Goal: Information Seeking & Learning: Learn about a topic

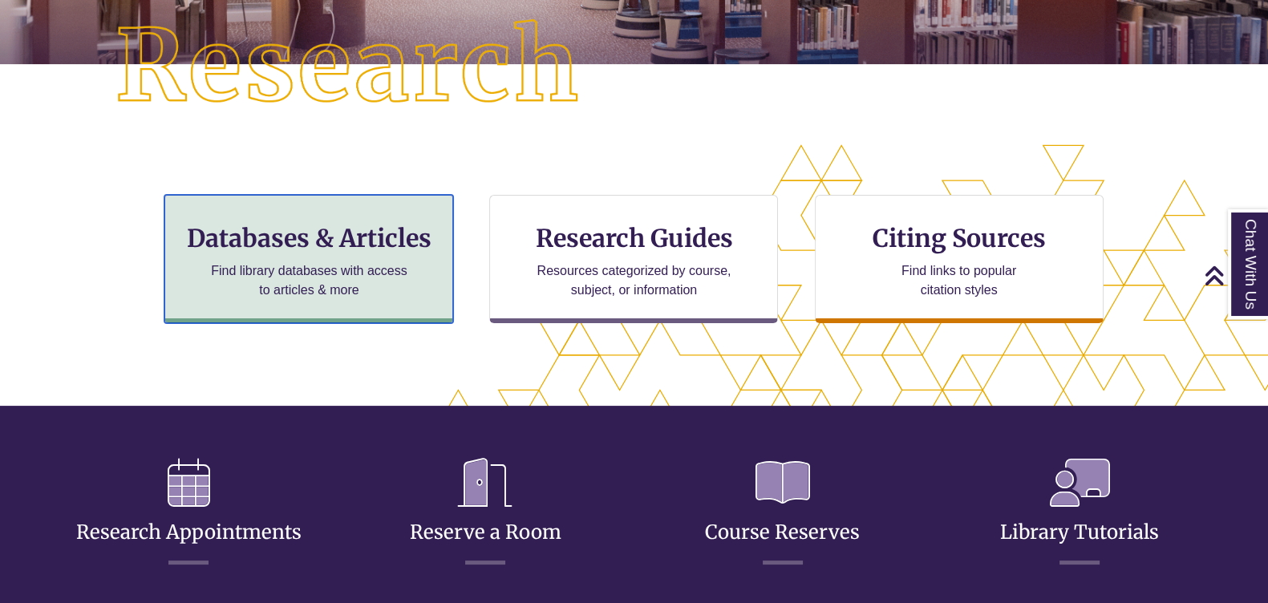
click at [342, 235] on h3 "Databases & Articles" at bounding box center [308, 238] width 261 height 30
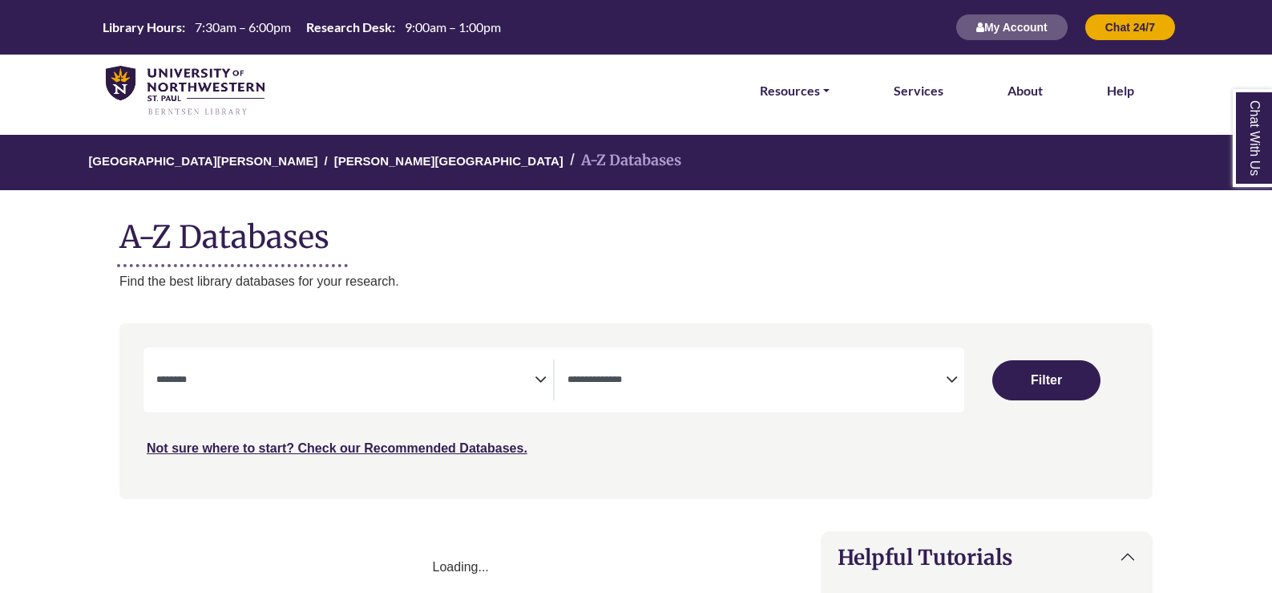
select select "Database Subject Filter"
select select "Database Types Filter"
select select "Database Subject Filter"
select select "Database Types Filter"
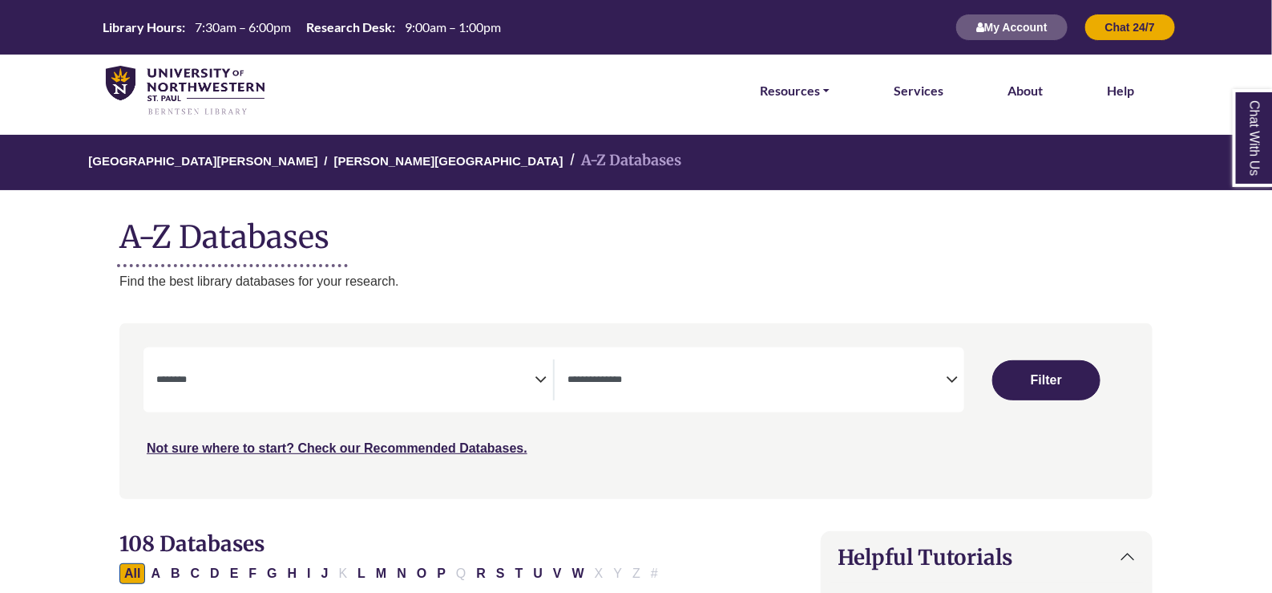
scroll to position [99, 0]
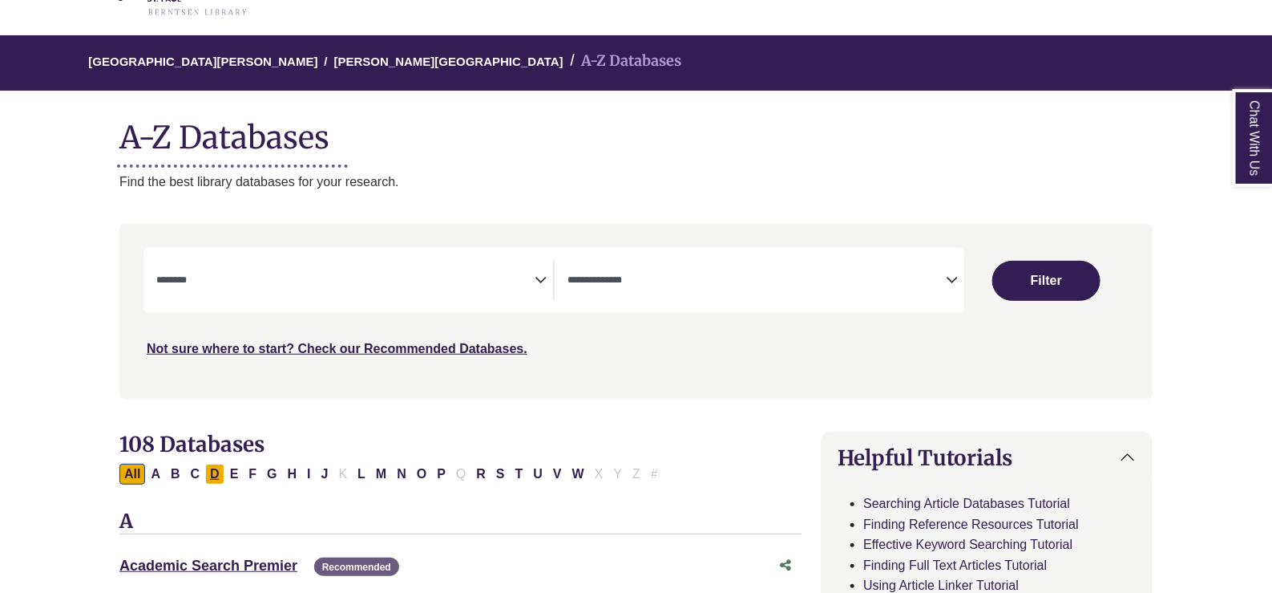
click at [212, 479] on button "D" at bounding box center [214, 473] width 19 height 21
select select "Database Subject Filter"
select select "Database Types Filter"
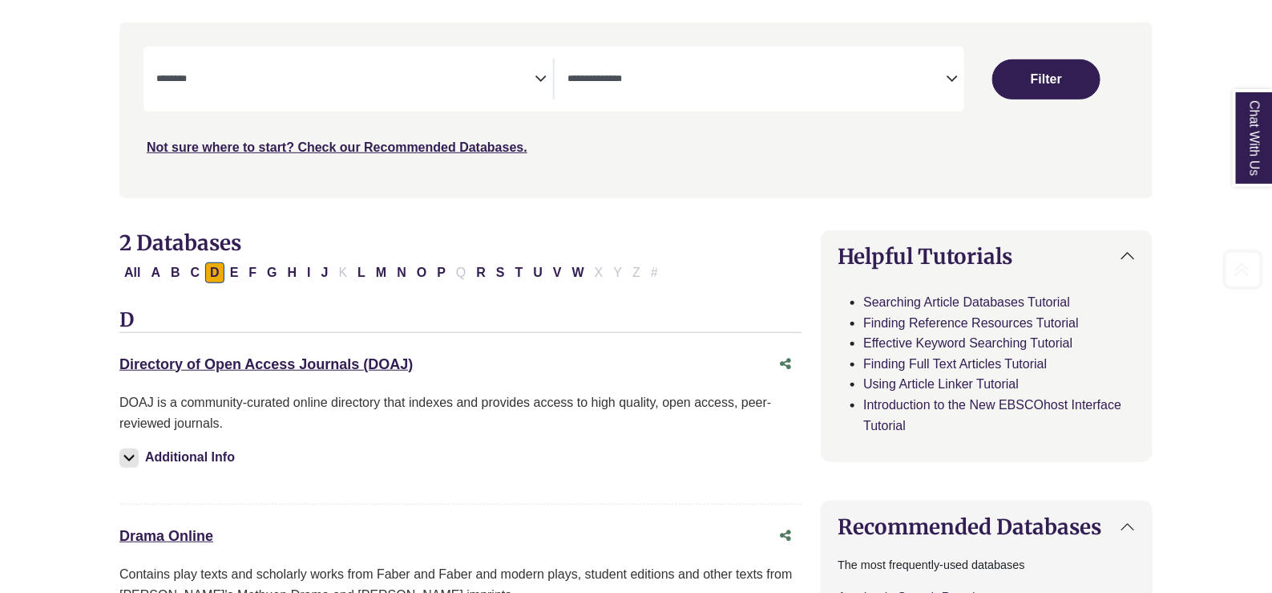
scroll to position [400, 0]
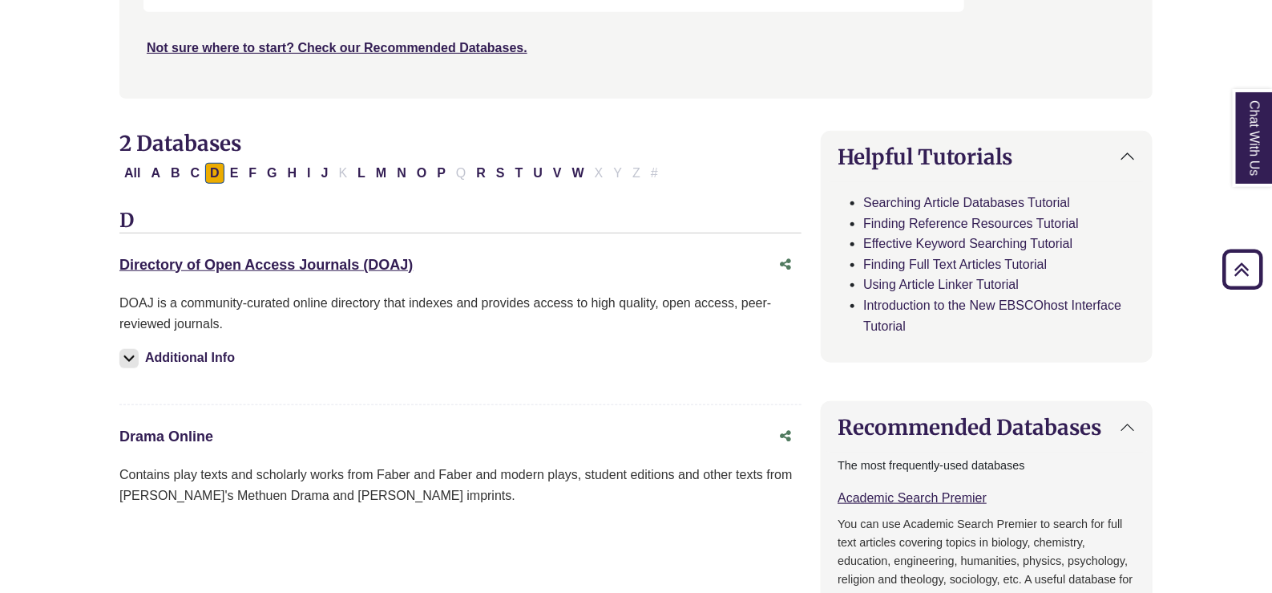
click at [196, 435] on link "Drama Online This link opens in a new window" at bounding box center [166, 436] width 94 height 16
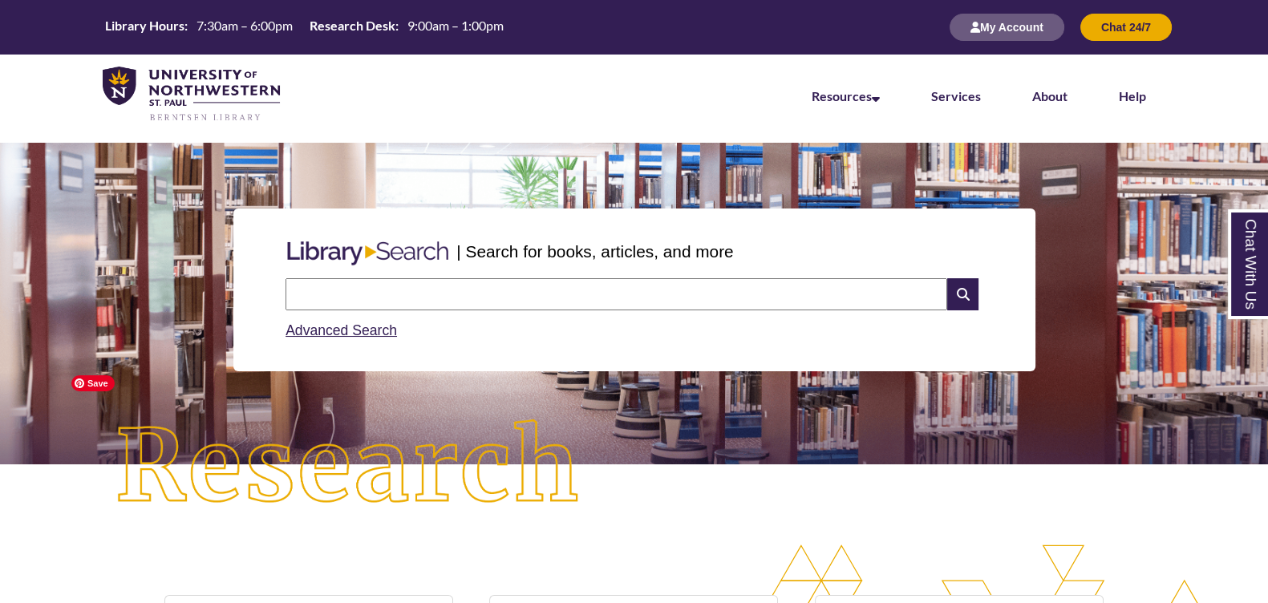
scroll to position [301, 0]
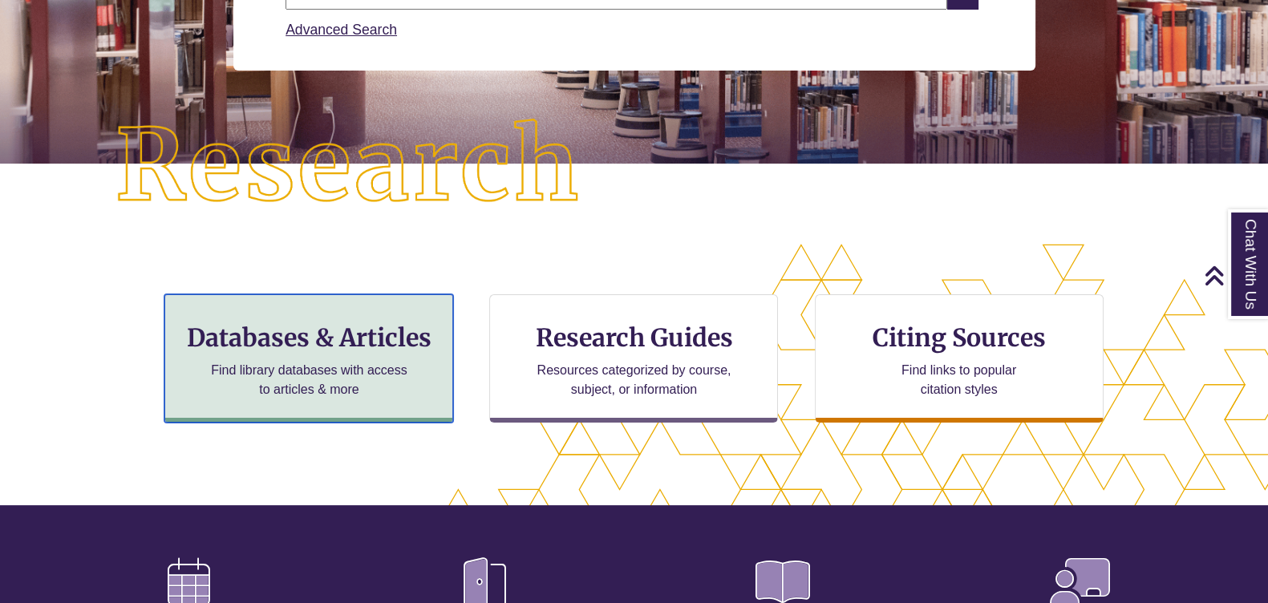
click at [318, 343] on h3 "Databases & Articles" at bounding box center [308, 337] width 261 height 30
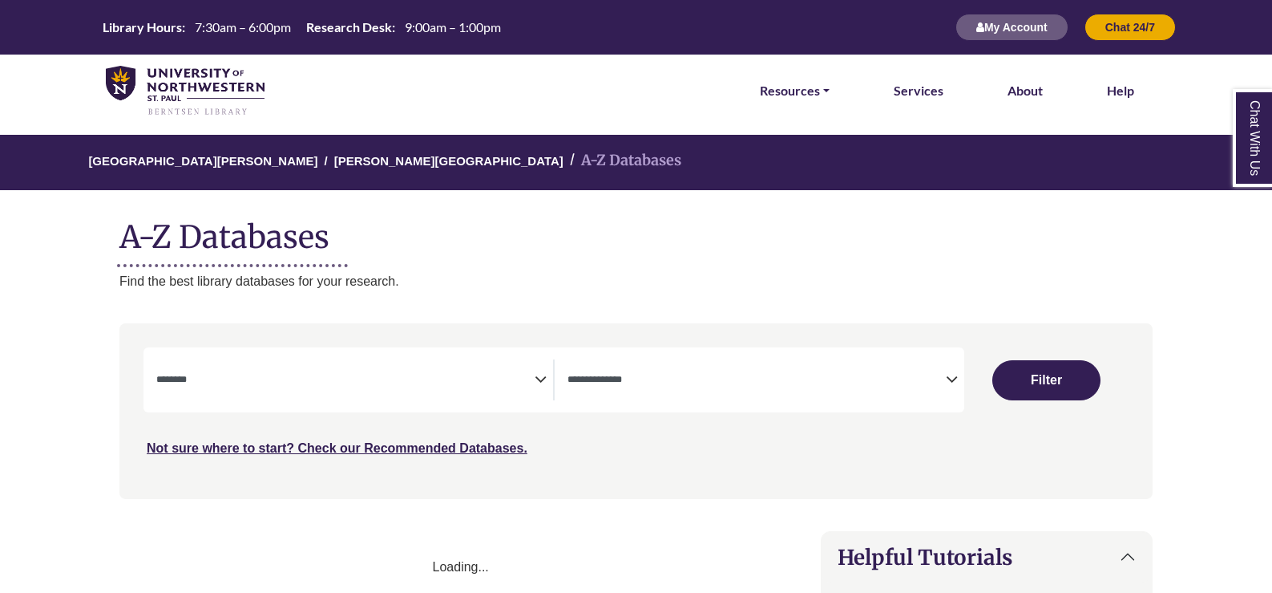
select select "Database Subject Filter"
select select "Database Types Filter"
select select "Database Subject Filter"
select select "Database Types Filter"
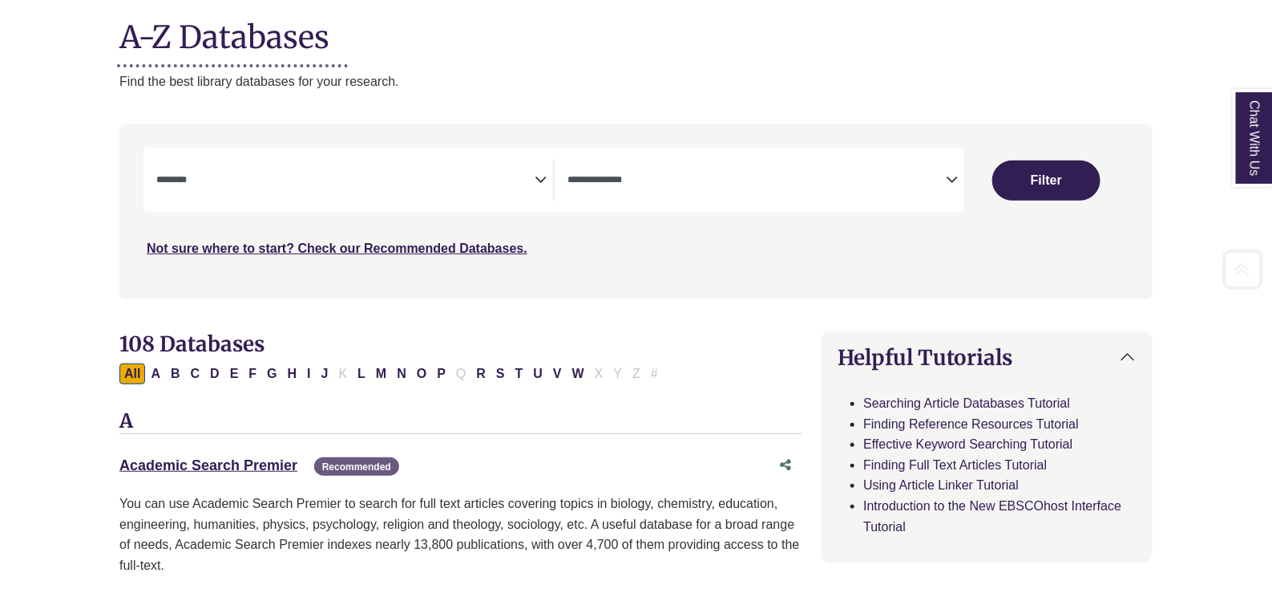
scroll to position [301, 0]
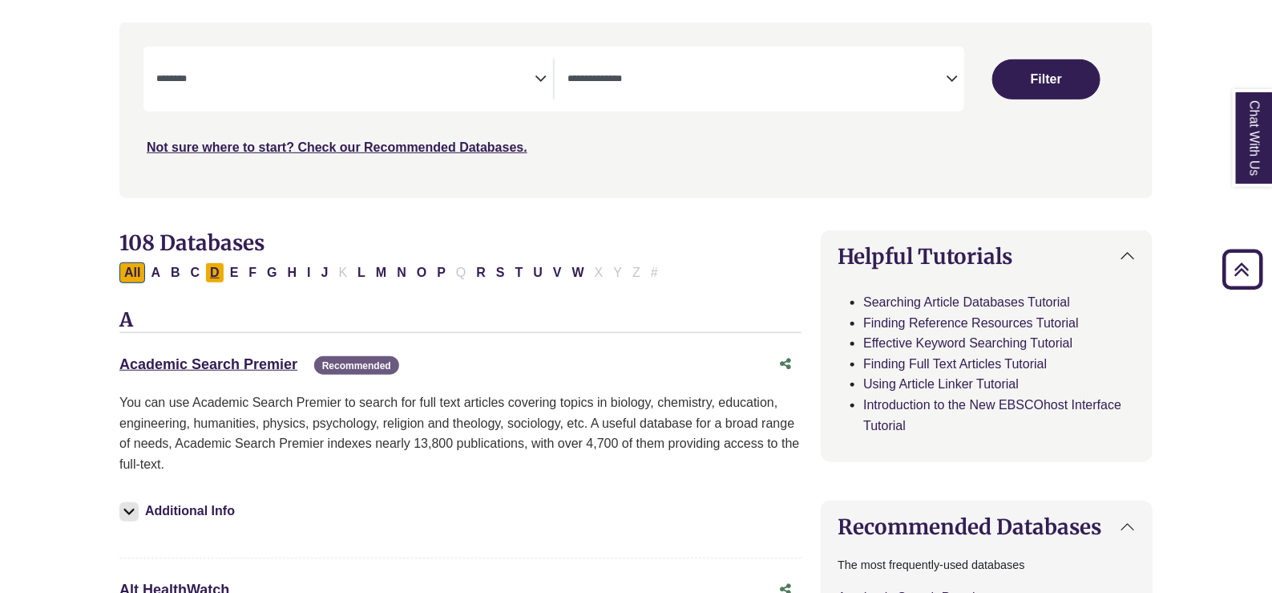
click at [207, 271] on button "D" at bounding box center [214, 272] width 19 height 21
select select "Database Subject Filter"
select select "Database Types Filter"
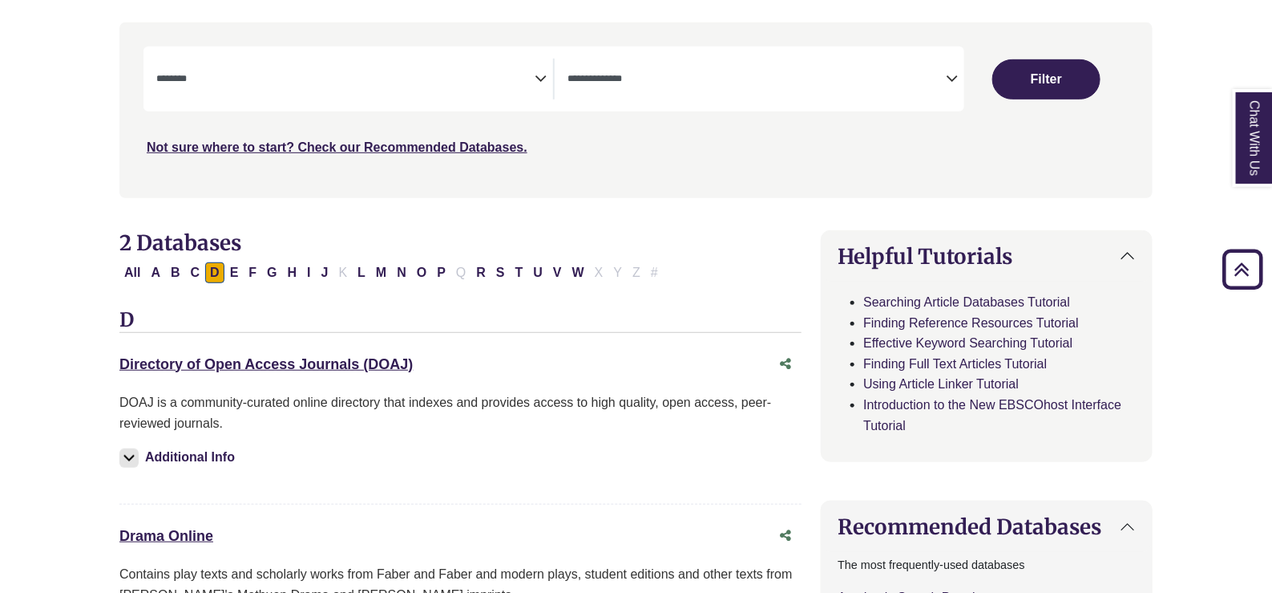
scroll to position [400, 0]
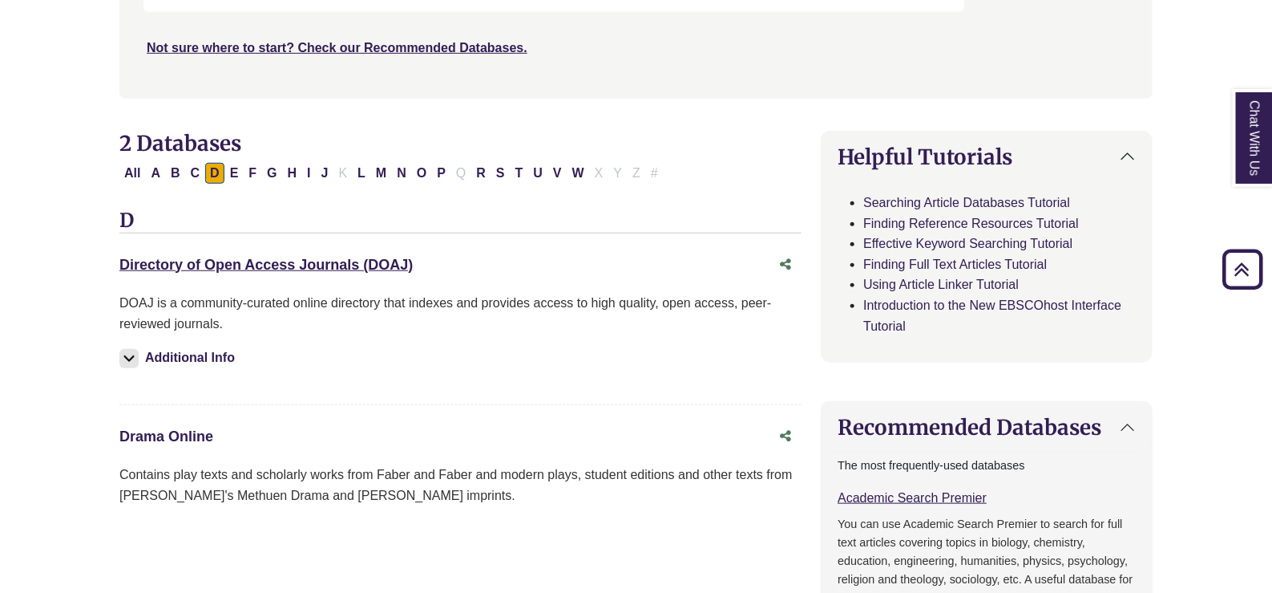
click at [197, 431] on link "Drama Online This link opens in a new window" at bounding box center [166, 436] width 94 height 16
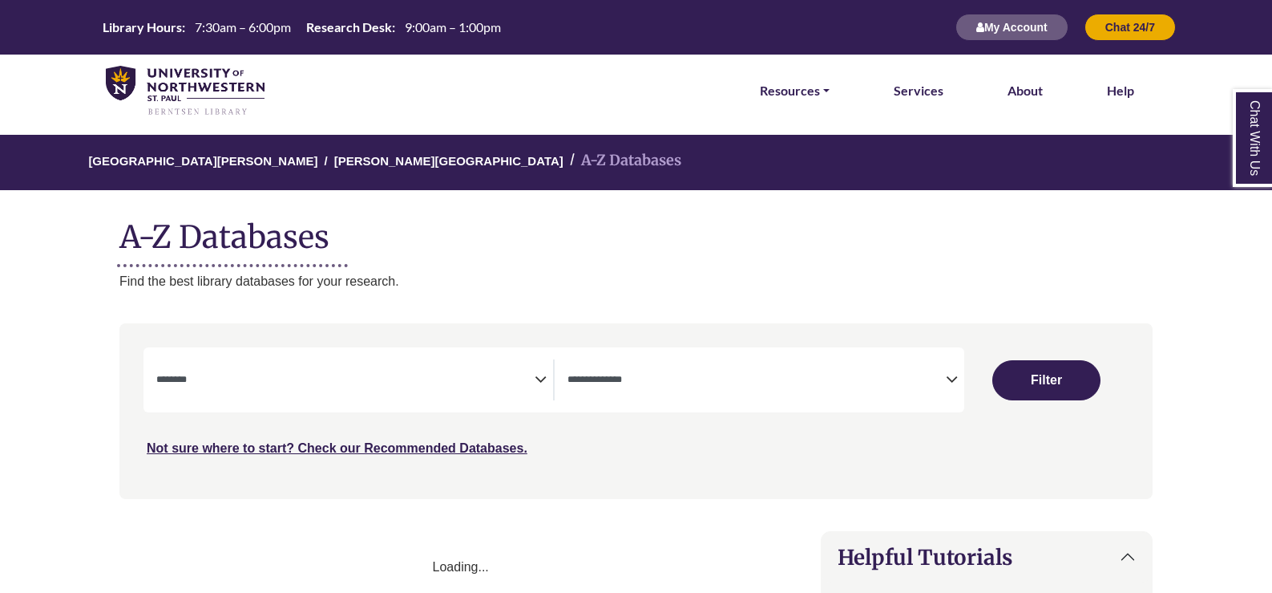
select select "Database Subject Filter"
select select "Database Types Filter"
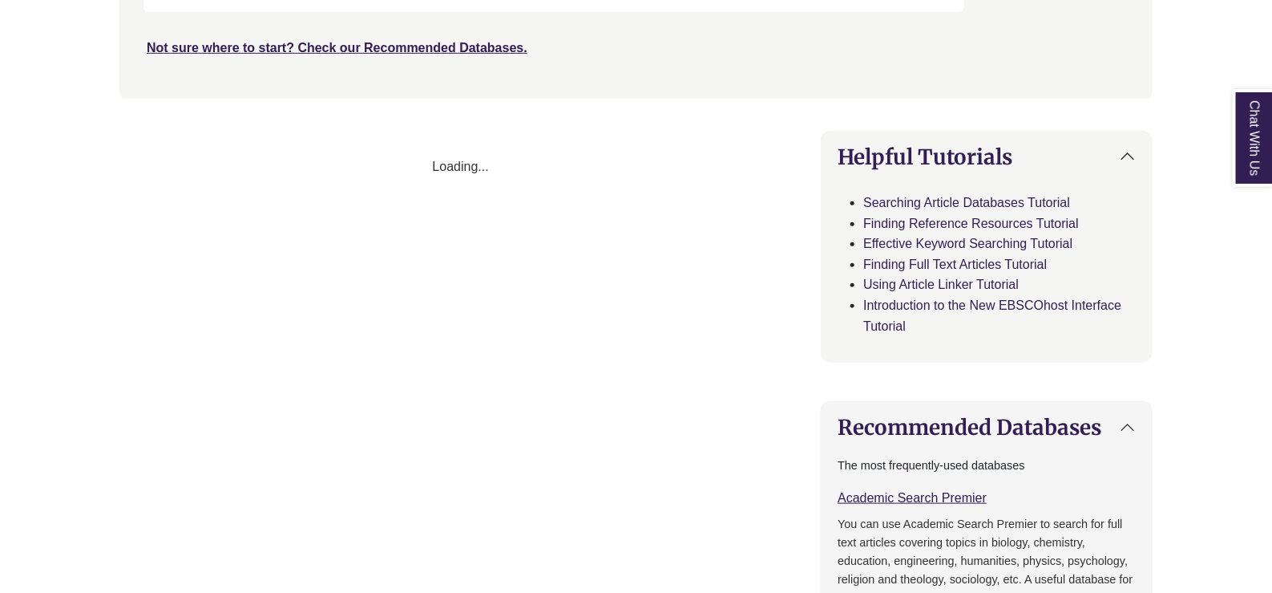
select select "Database Subject Filter"
select select "Database Types Filter"
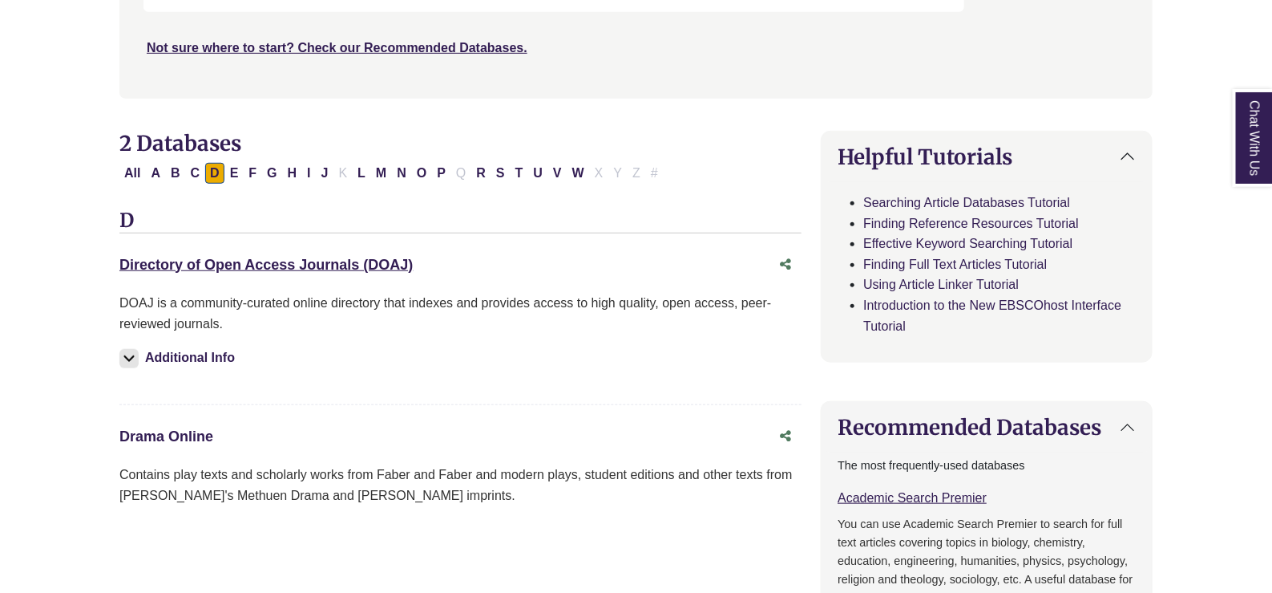
click at [187, 431] on link "Drama Online This link opens in a new window" at bounding box center [166, 436] width 94 height 16
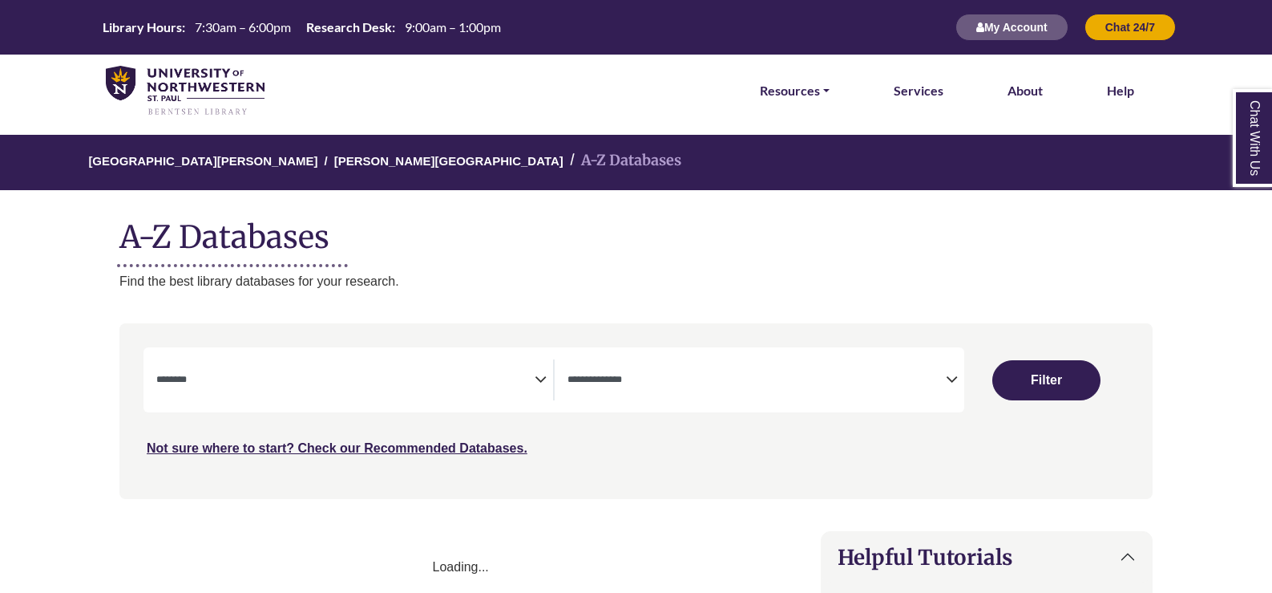
select select "Database Subject Filter"
select select "Database Types Filter"
select select "Database Subject Filter"
select select "Database Types Filter"
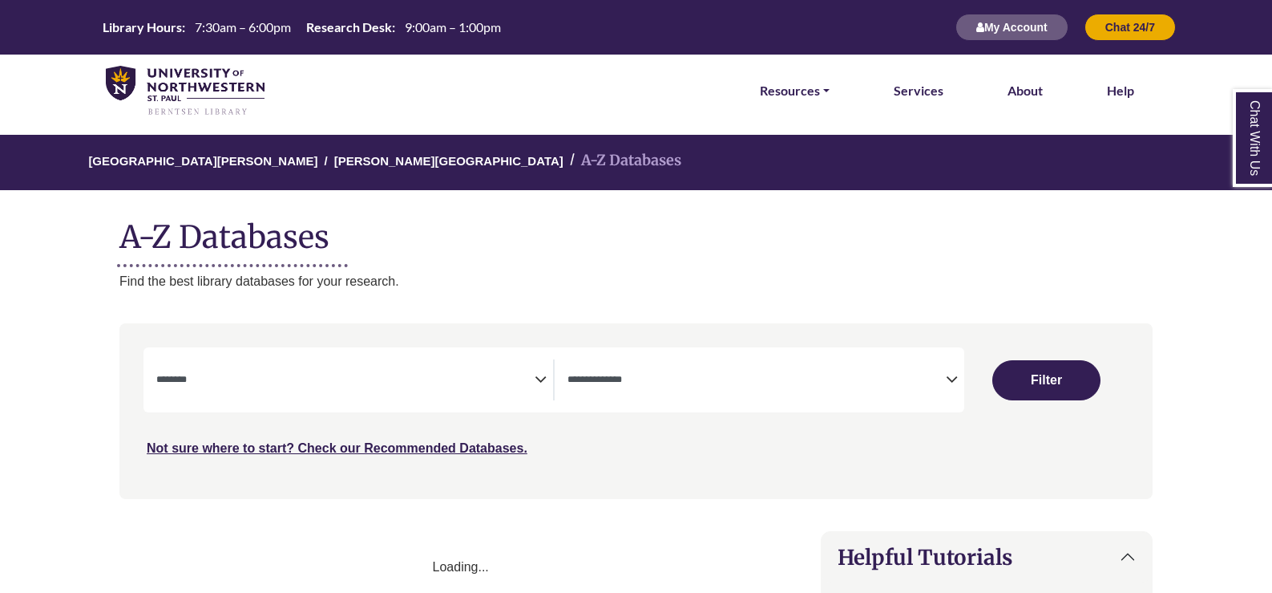
select select "Database Subject Filter"
select select "Database Types Filter"
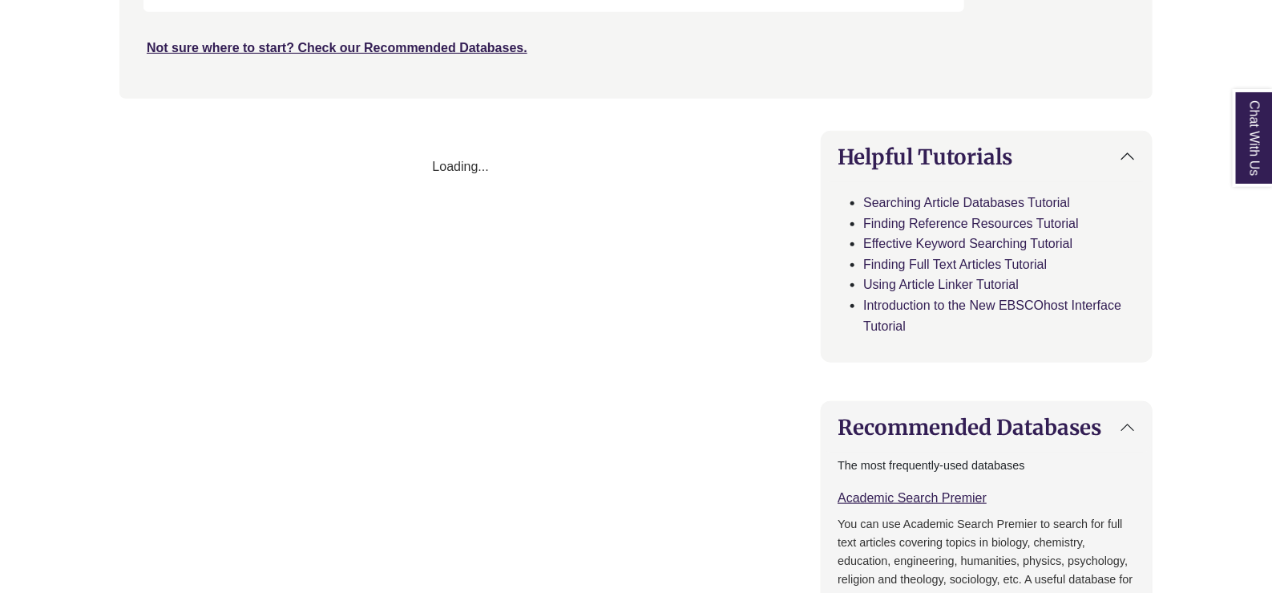
select select "Database Subject Filter"
select select "Database Types Filter"
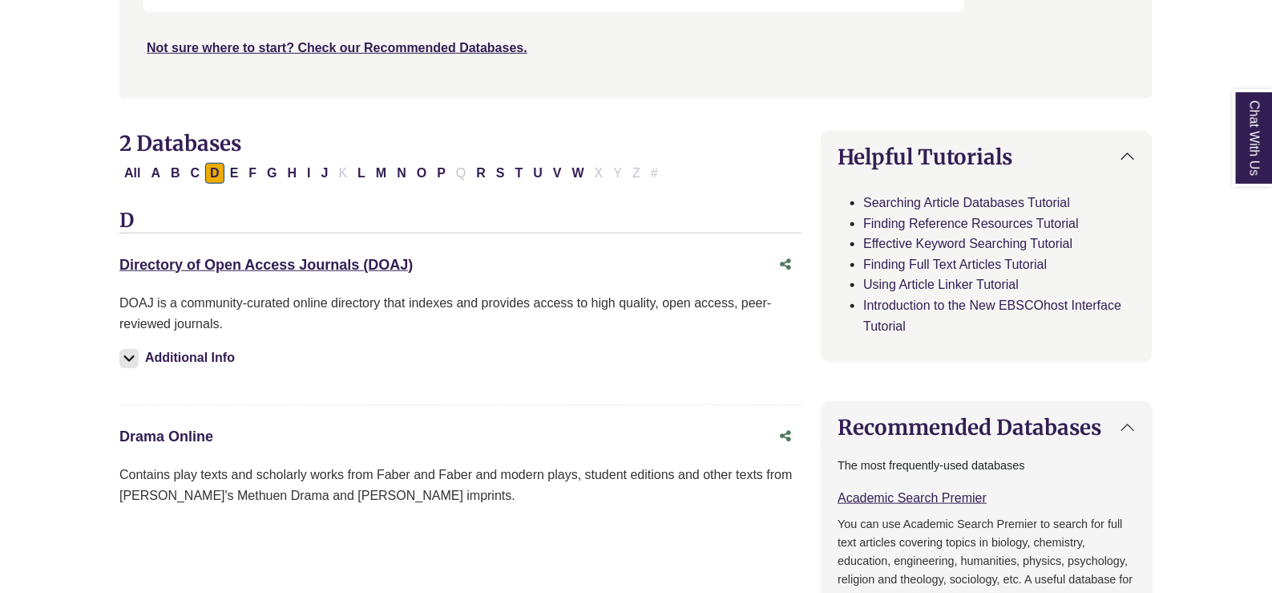
click at [174, 431] on link "Drama Online This link opens in a new window" at bounding box center [166, 436] width 94 height 16
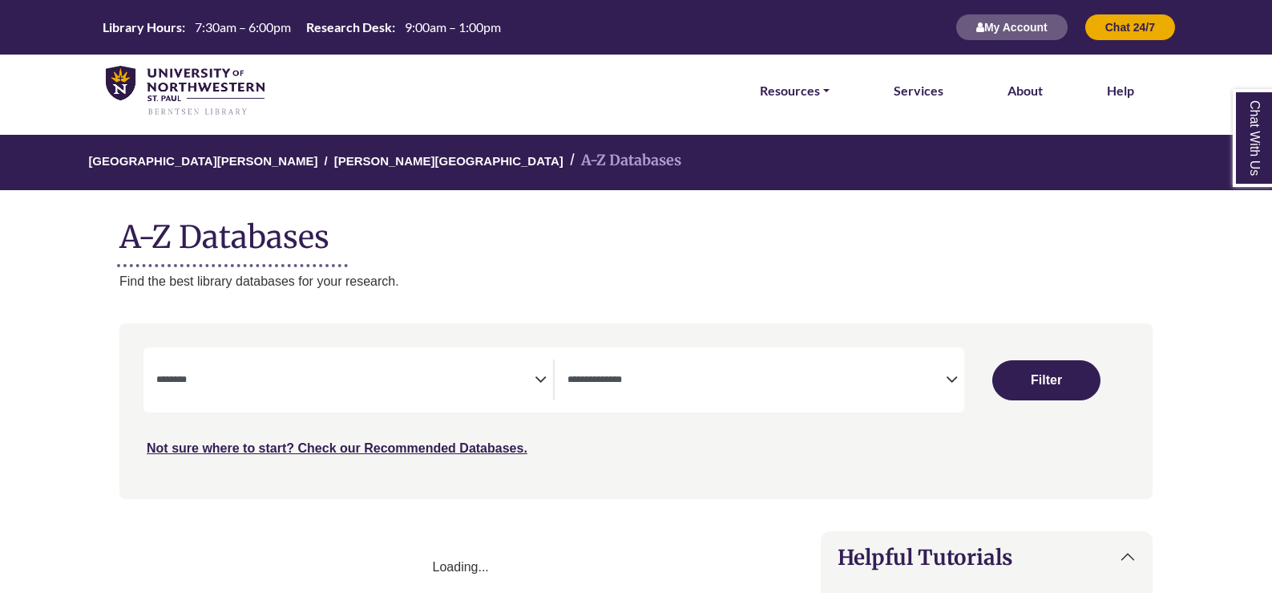
select select "Database Subject Filter"
select select "Database Types Filter"
select select "Database Subject Filter"
select select "Database Types Filter"
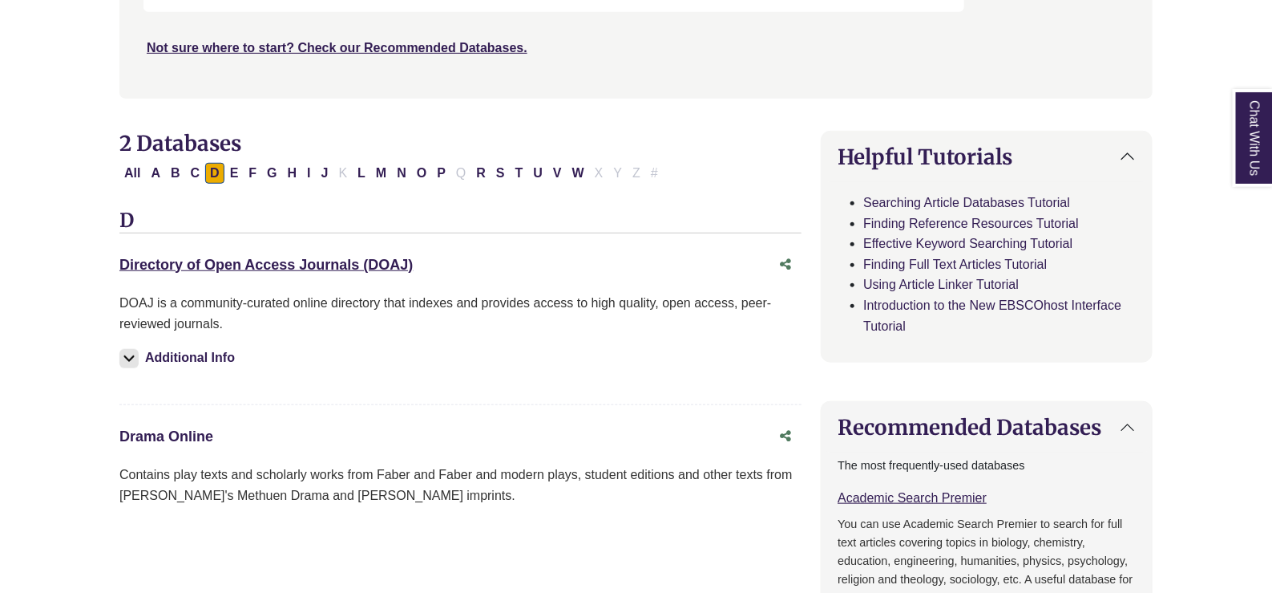
click at [177, 435] on link "Drama Online This link opens in a new window" at bounding box center [166, 436] width 94 height 16
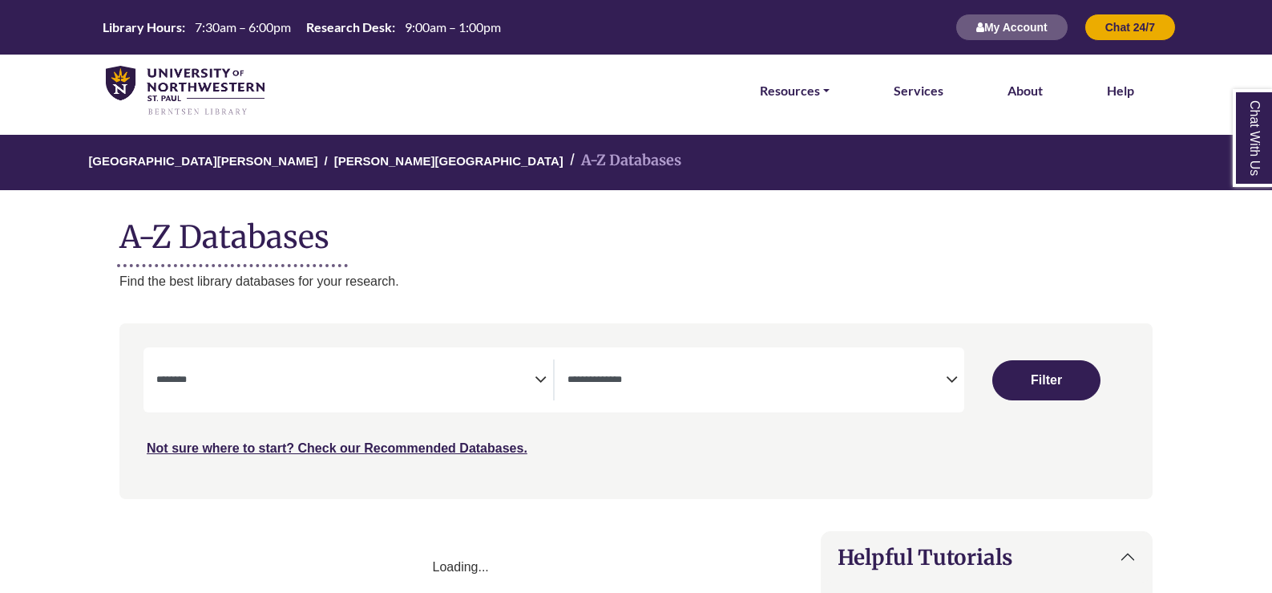
select select "Database Subject Filter"
select select "Database Types Filter"
select select "Database Subject Filter"
select select "Database Types Filter"
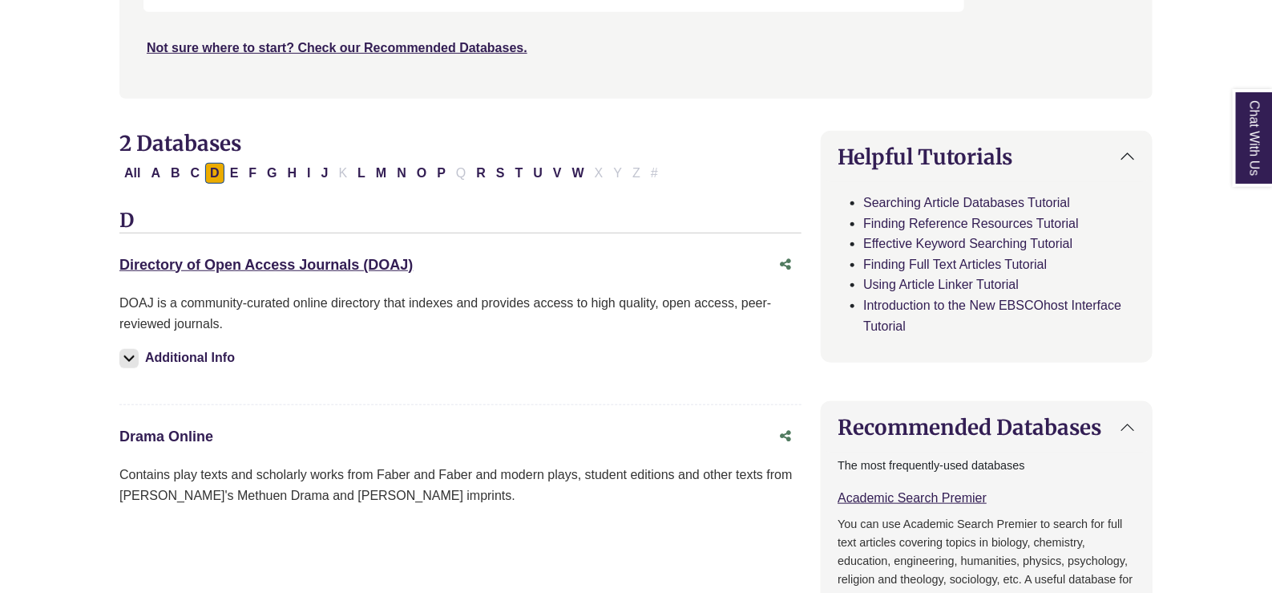
click at [166, 436] on link "Drama Online This link opens in a new window" at bounding box center [166, 436] width 94 height 16
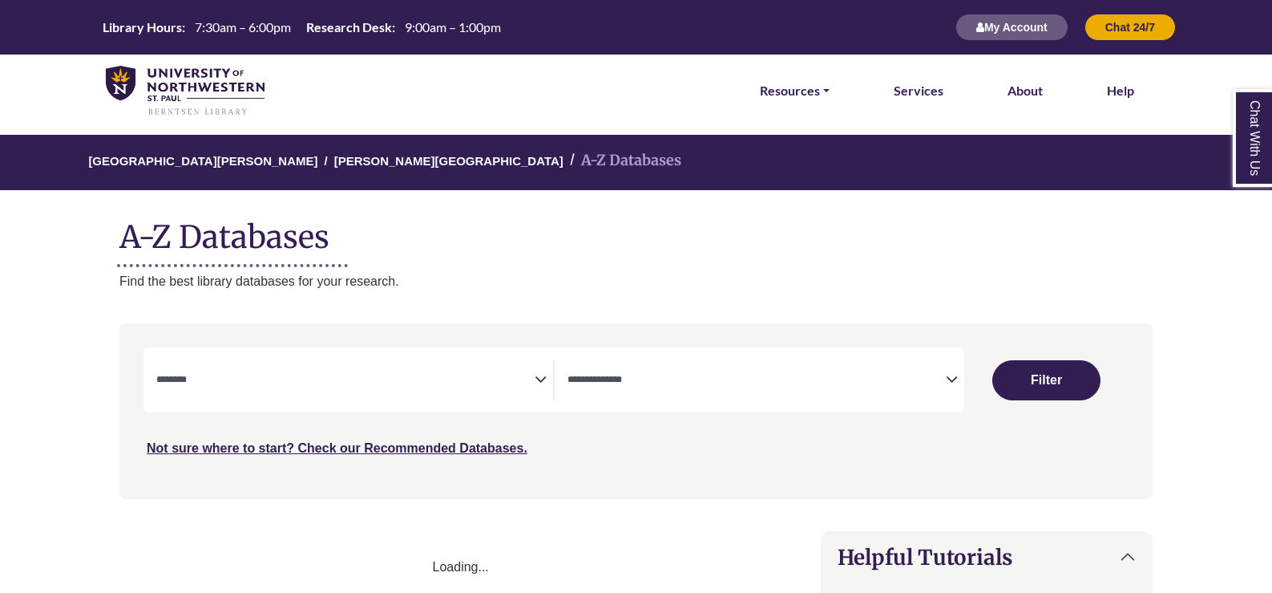
select select "Database Subject Filter"
select select "Database Types Filter"
select select "Database Subject Filter"
select select "Database Types Filter"
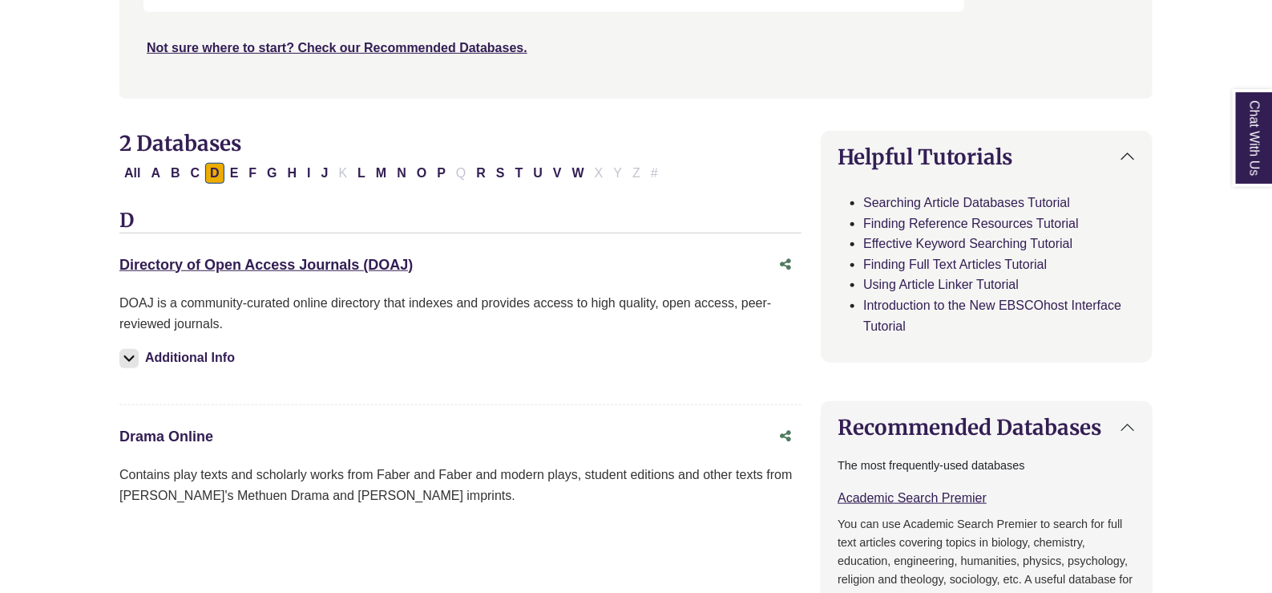
click at [166, 435] on link "Drama Online This link opens in a new window" at bounding box center [166, 436] width 94 height 16
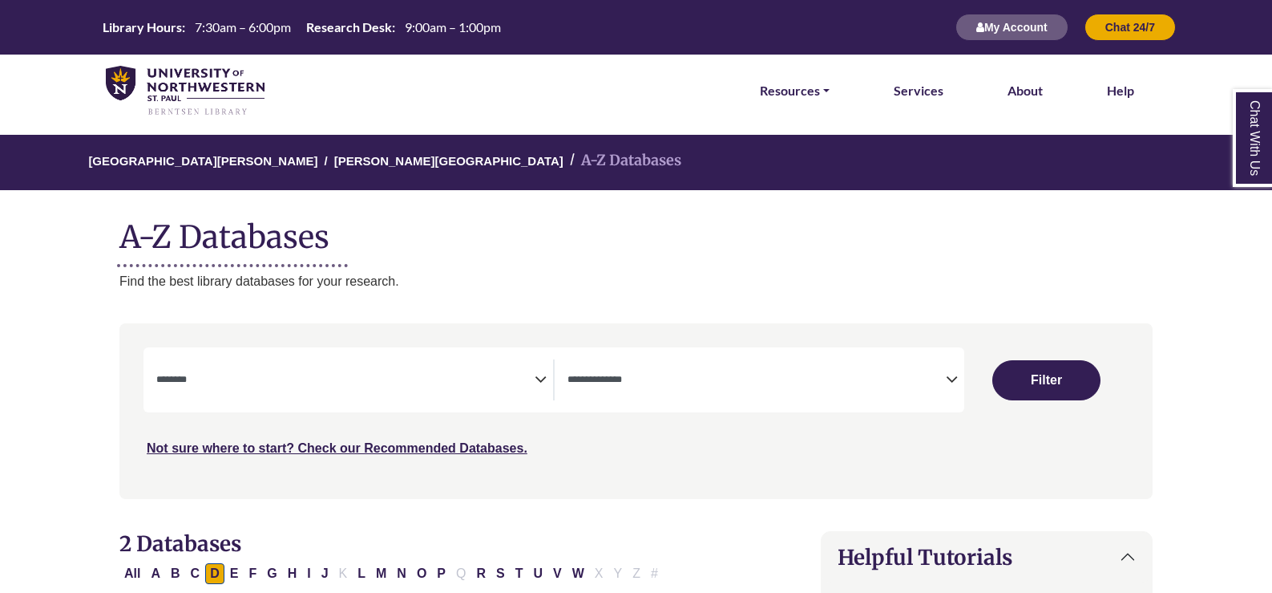
select select "Database Subject Filter"
select select "Database Types Filter"
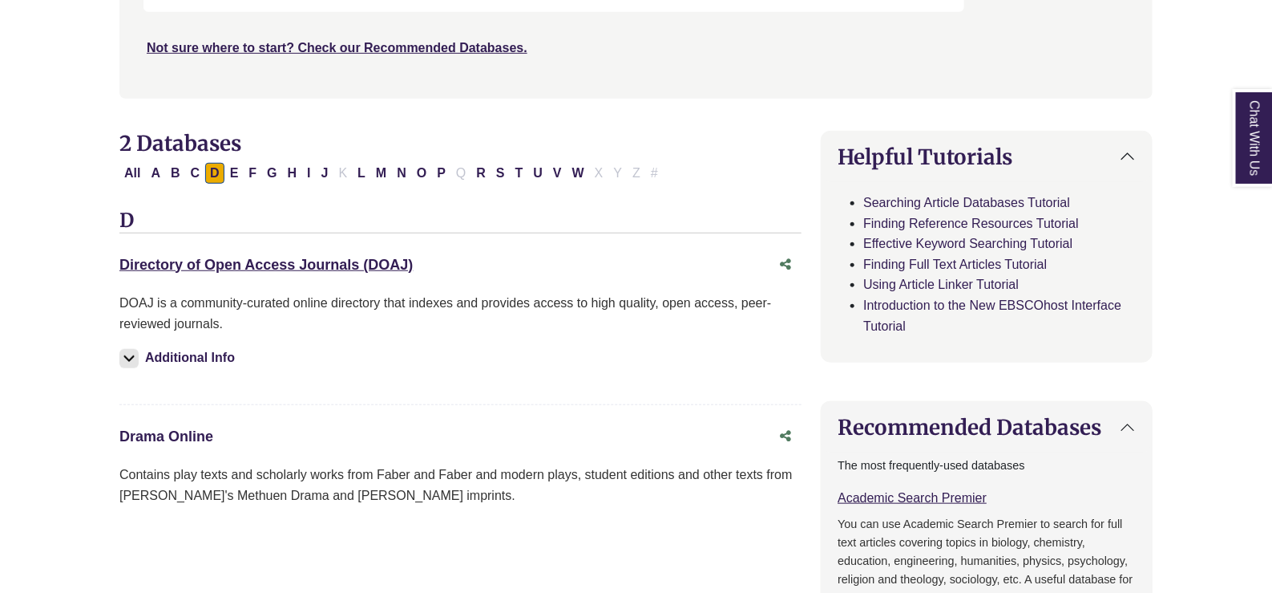
click at [184, 435] on link "Drama Online This link opens in a new window" at bounding box center [166, 436] width 94 height 16
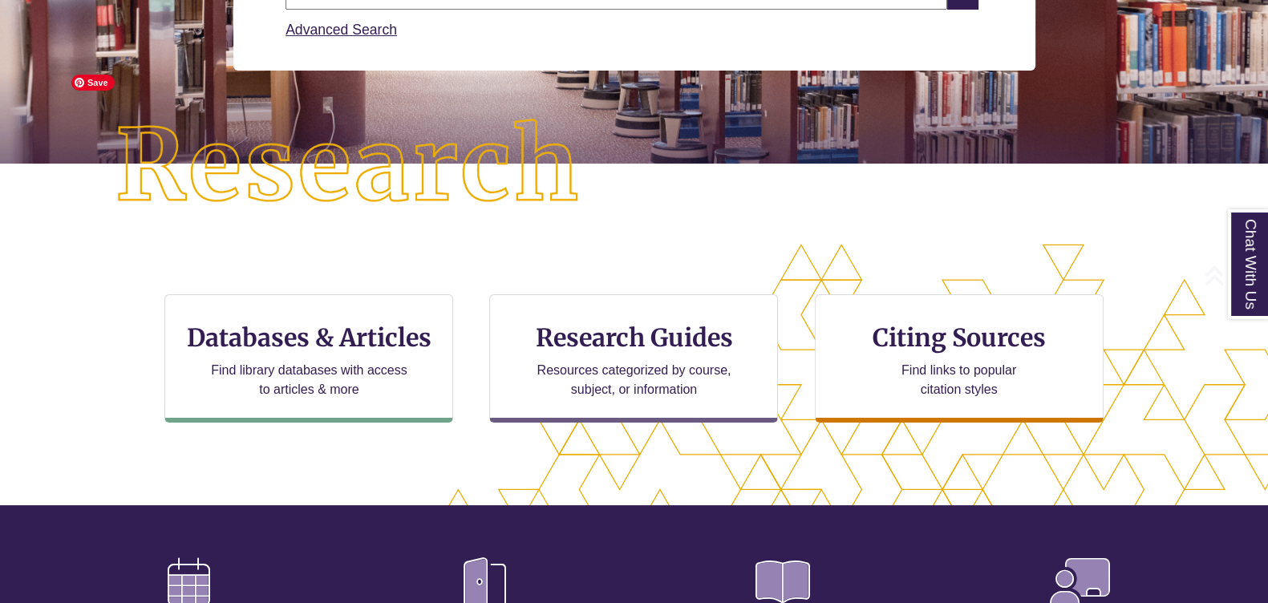
scroll to position [400, 0]
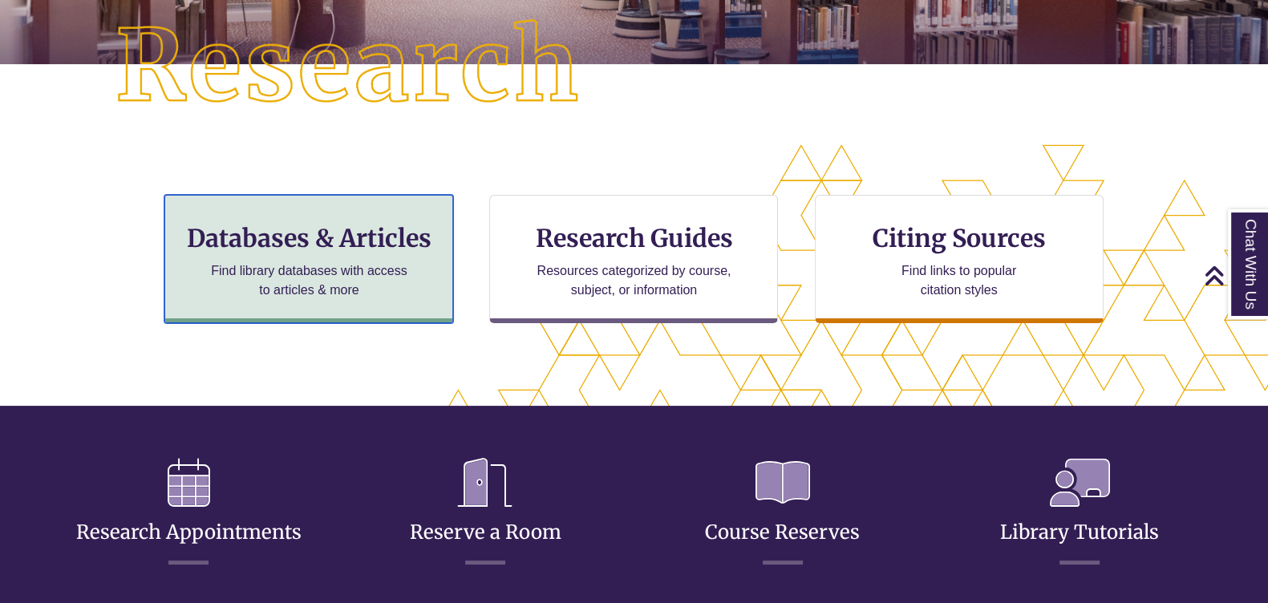
click at [317, 238] on h3 "Databases & Articles" at bounding box center [308, 238] width 261 height 30
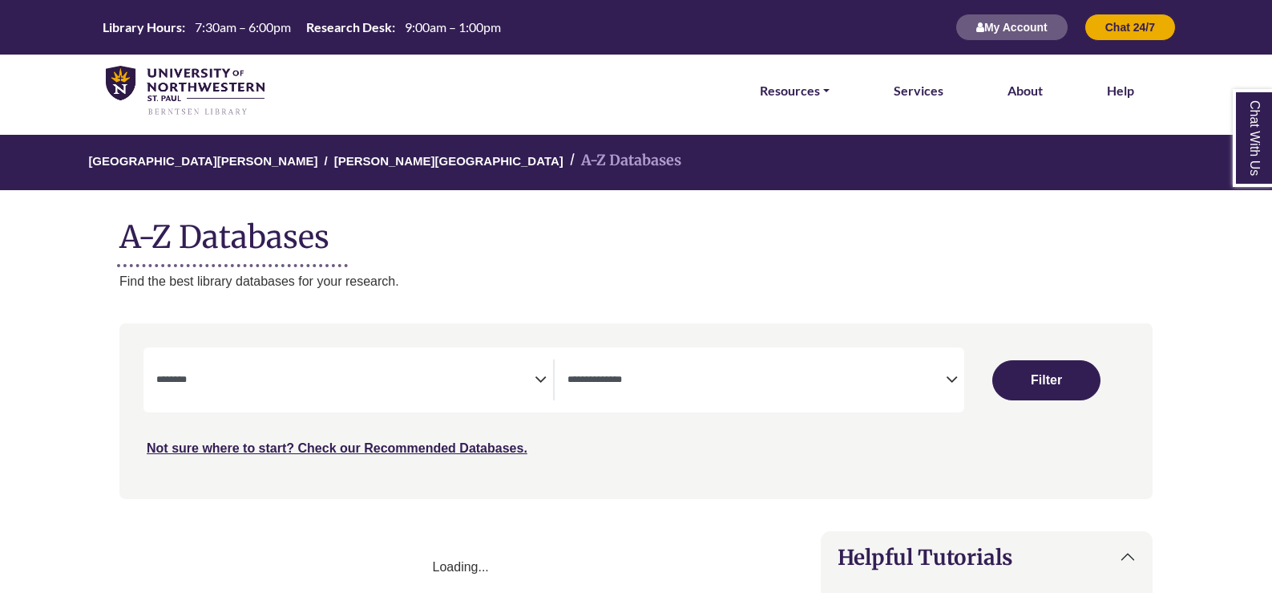
select select "Database Subject Filter"
select select "Database Types Filter"
select select "Database Subject Filter"
select select "Database Types Filter"
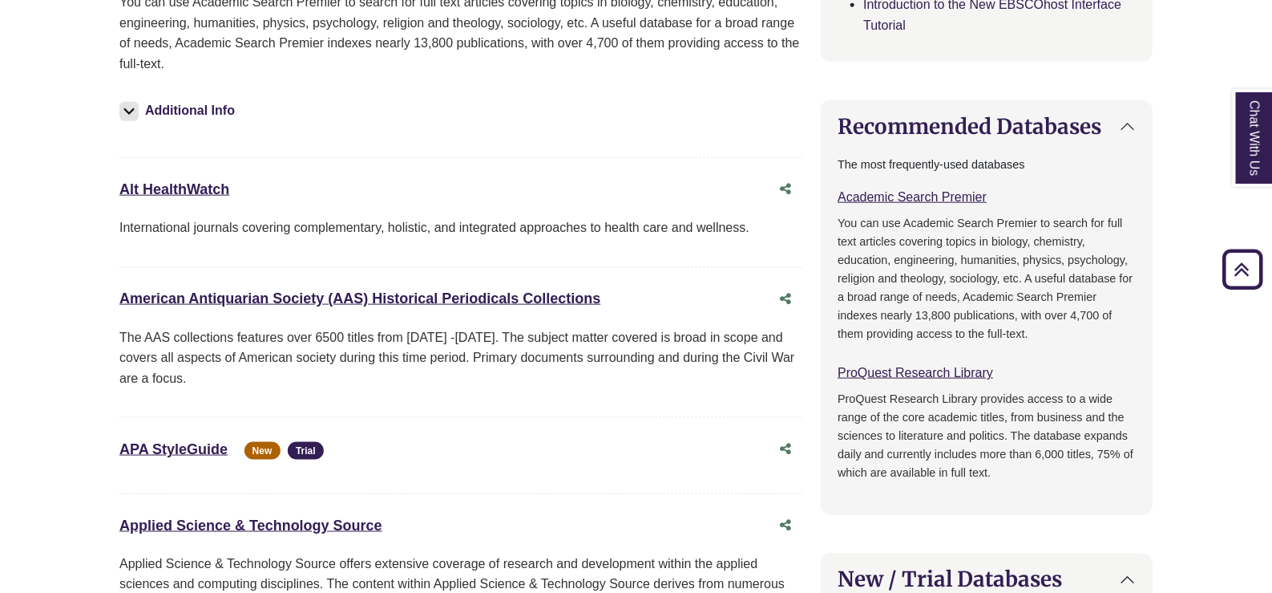
scroll to position [400, 0]
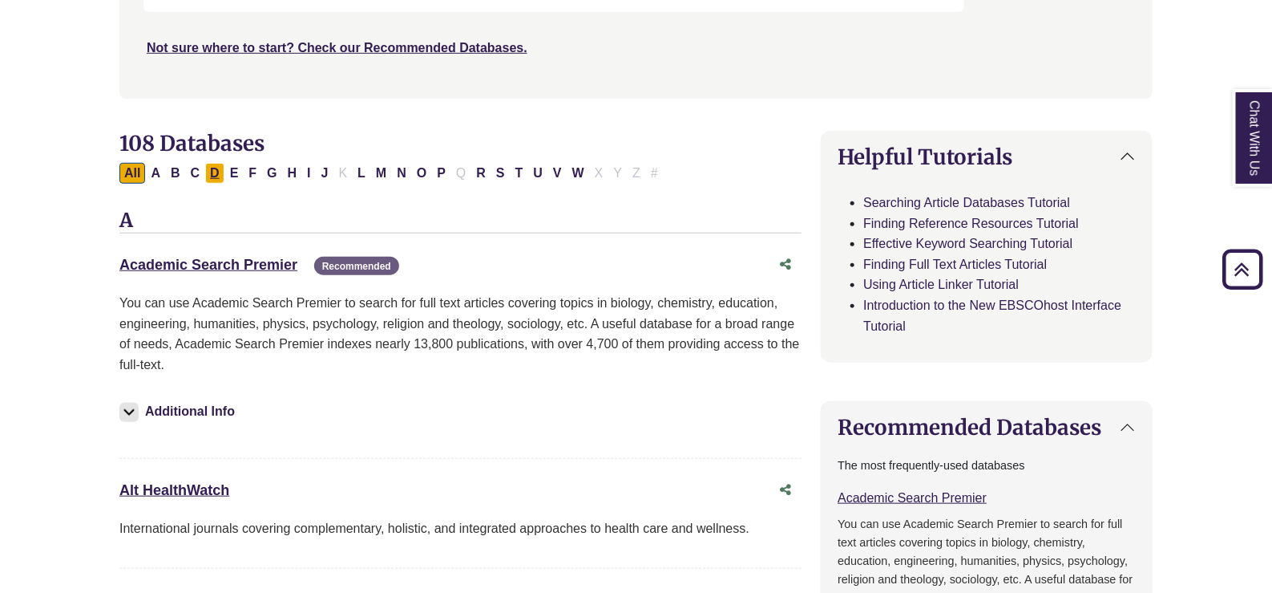
click at [210, 172] on button "D" at bounding box center [214, 173] width 19 height 21
select select "Database Subject Filter"
select select "Database Types Filter"
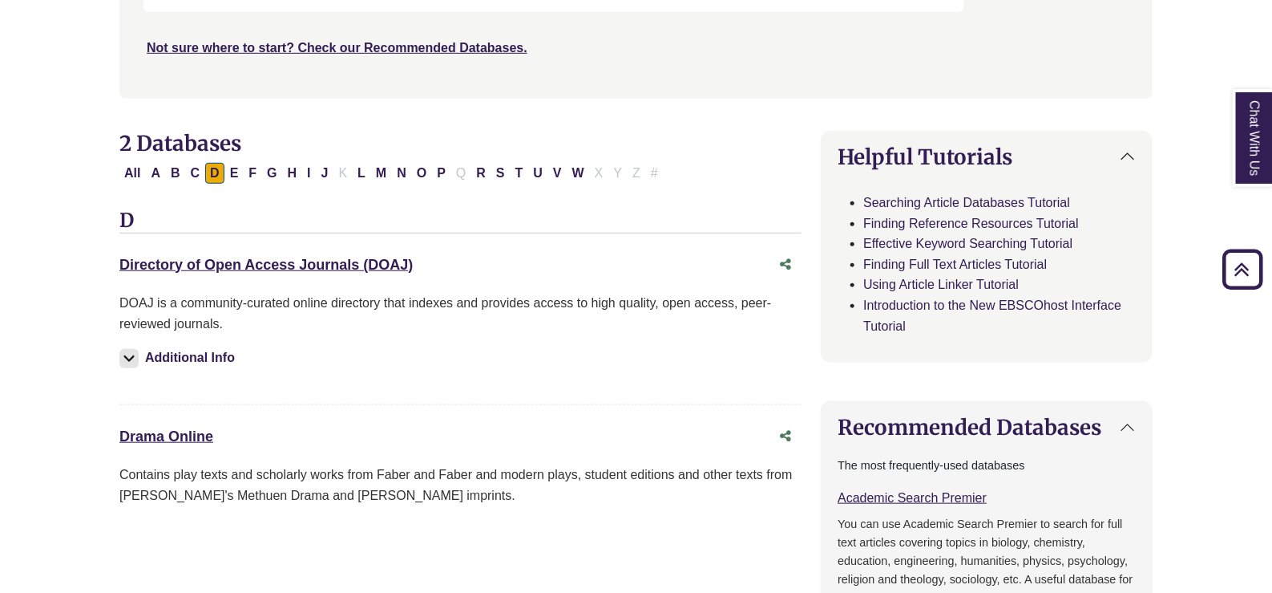
scroll to position [501, 0]
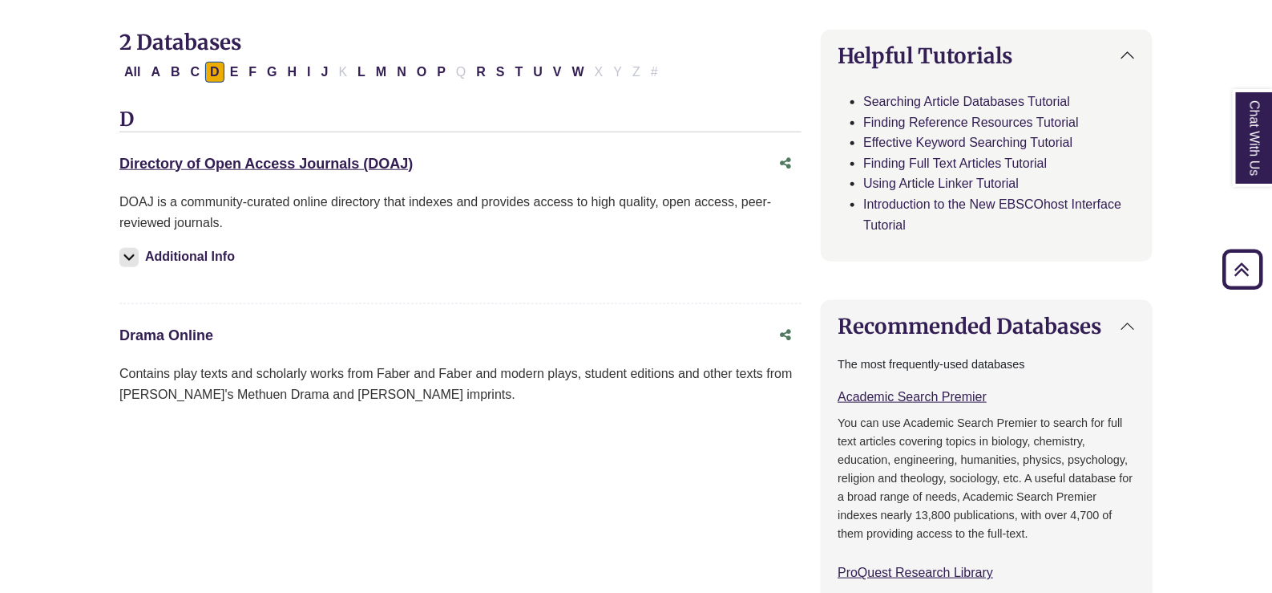
click at [177, 334] on link "Drama Online This link opens in a new window" at bounding box center [166, 335] width 94 height 16
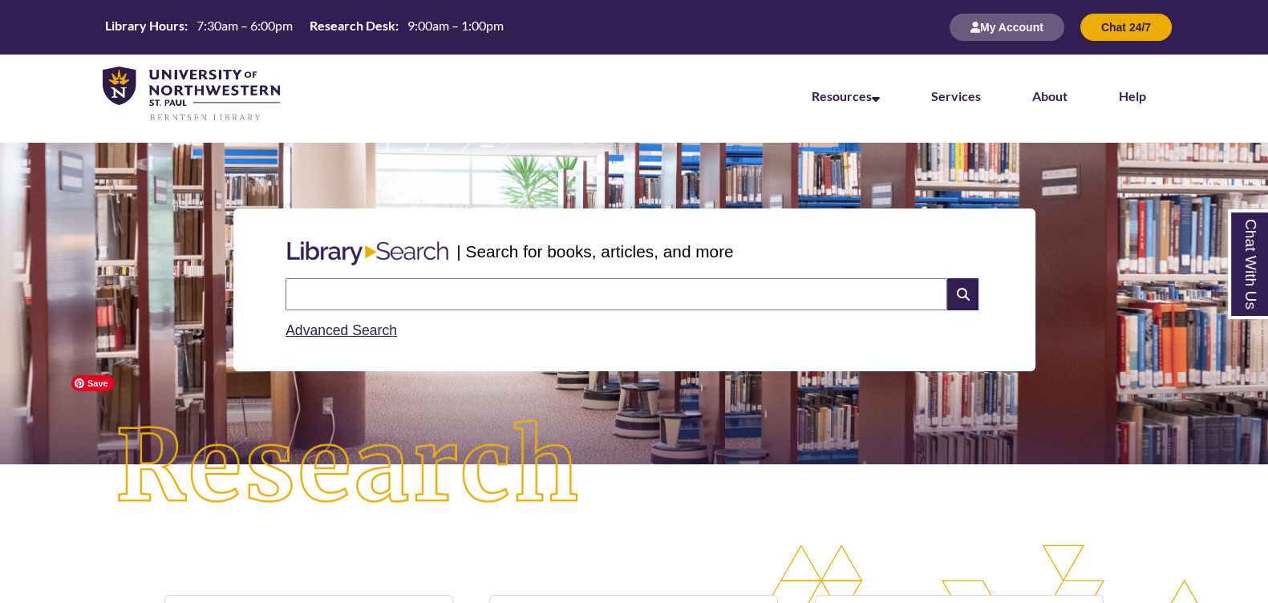
scroll to position [200, 0]
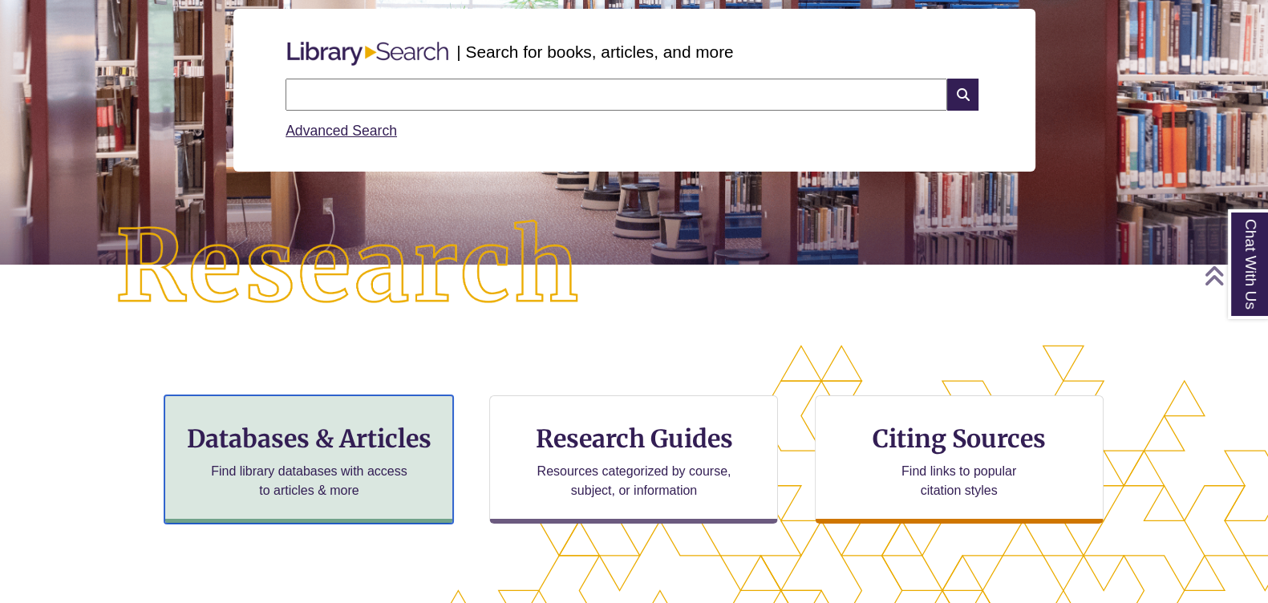
click at [321, 455] on div "Databases & Articles Find library databases with access to articles & more" at bounding box center [308, 459] width 289 height 128
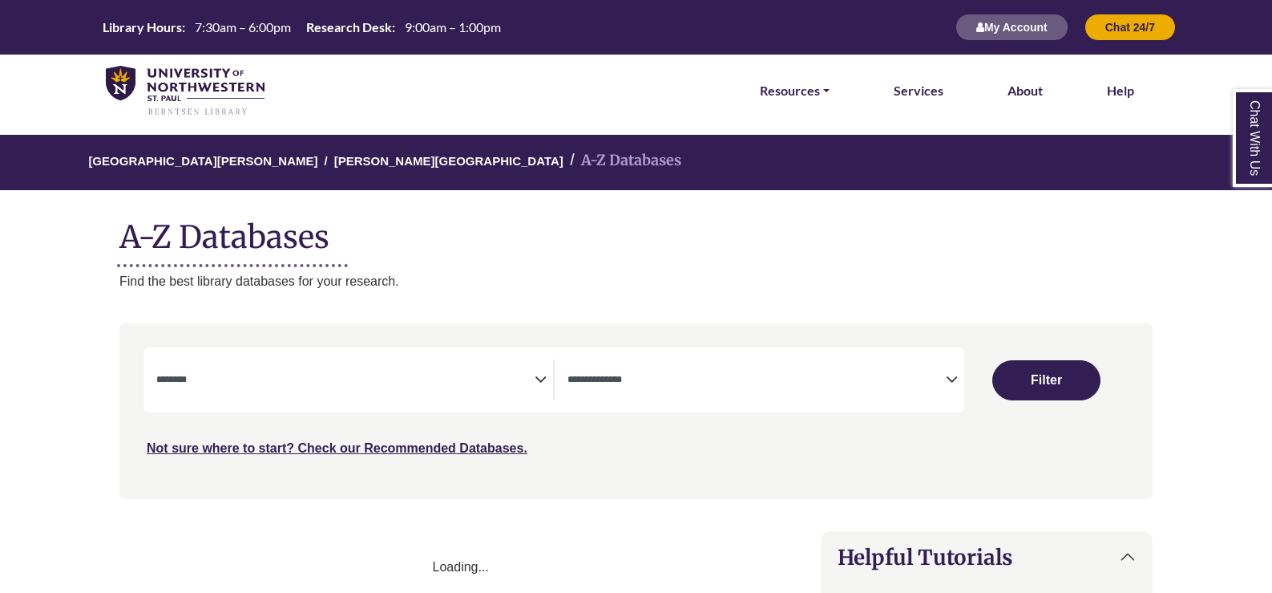
select select "Database Subject Filter"
select select "Database Types Filter"
select select "Database Subject Filter"
select select "Database Types Filter"
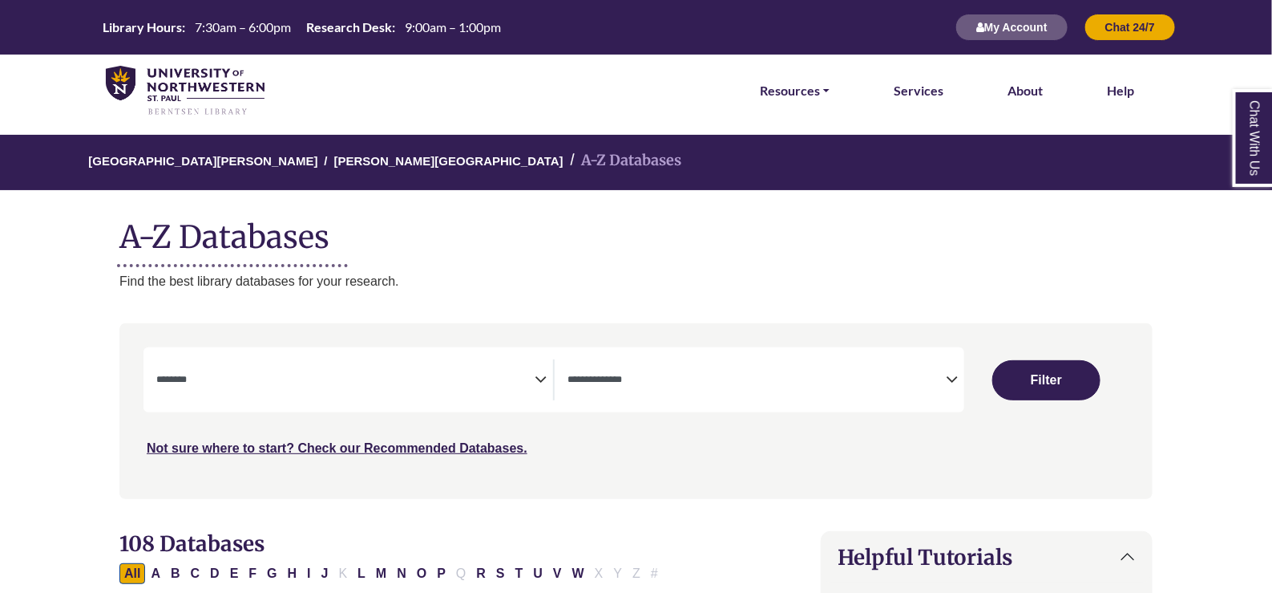
scroll to position [200, 0]
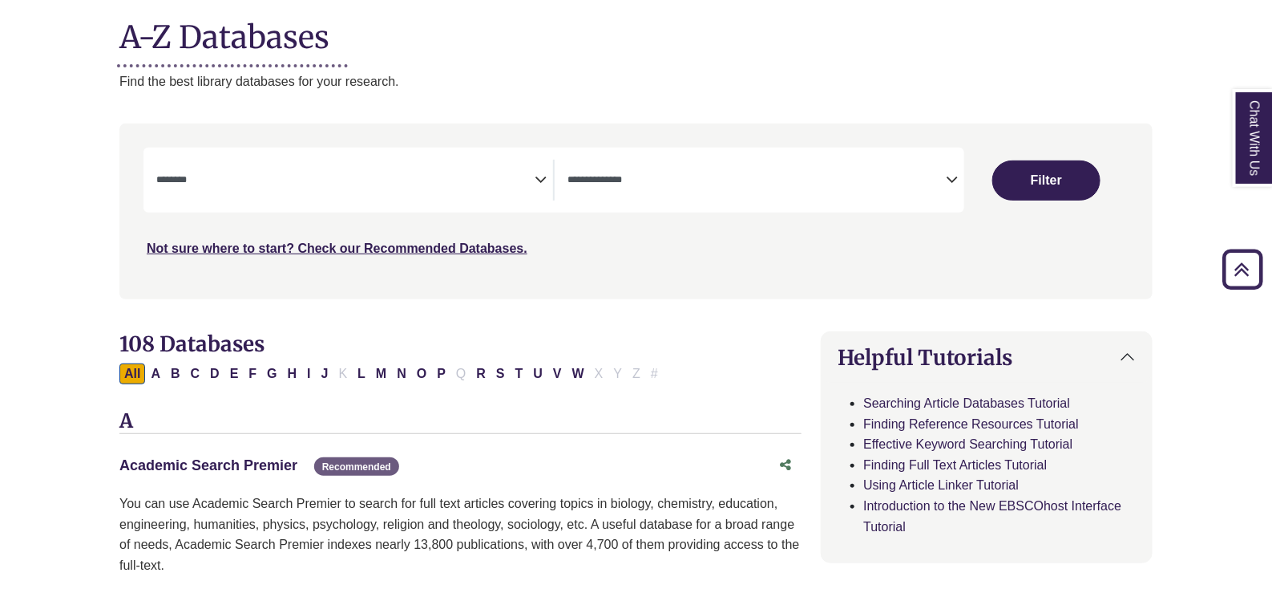
click at [248, 460] on link "Academic Search Premier This link opens in a new window" at bounding box center [208, 465] width 178 height 16
click at [265, 463] on link "Academic Search Premier This link opens in a new window" at bounding box center [208, 465] width 178 height 16
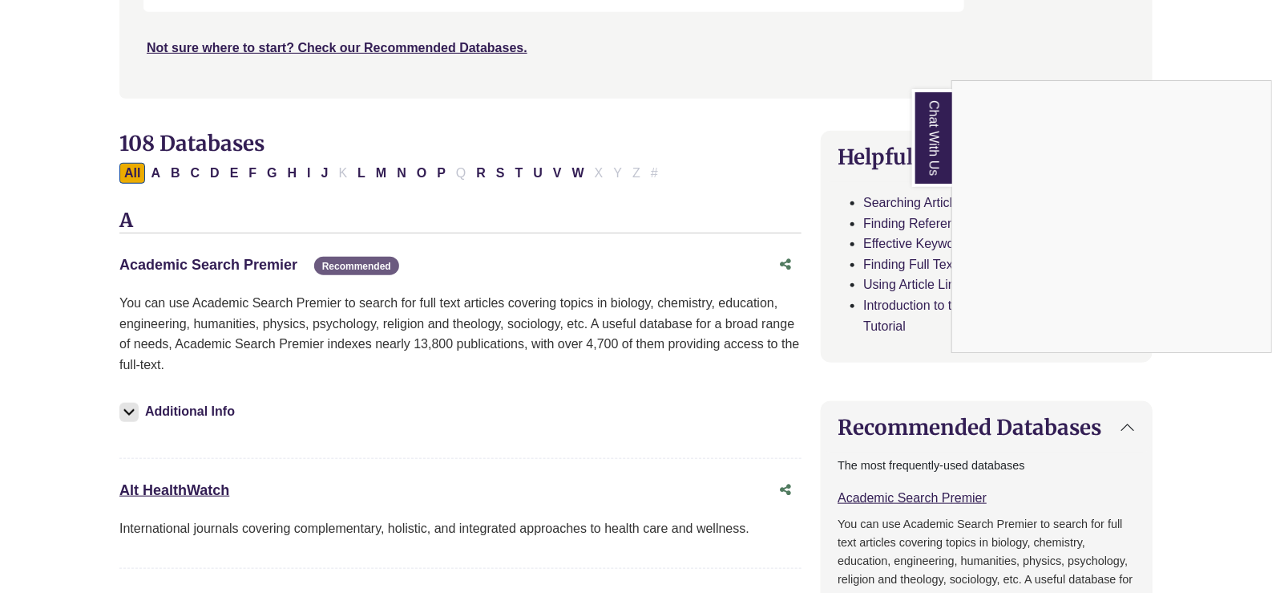
scroll to position [501, 0]
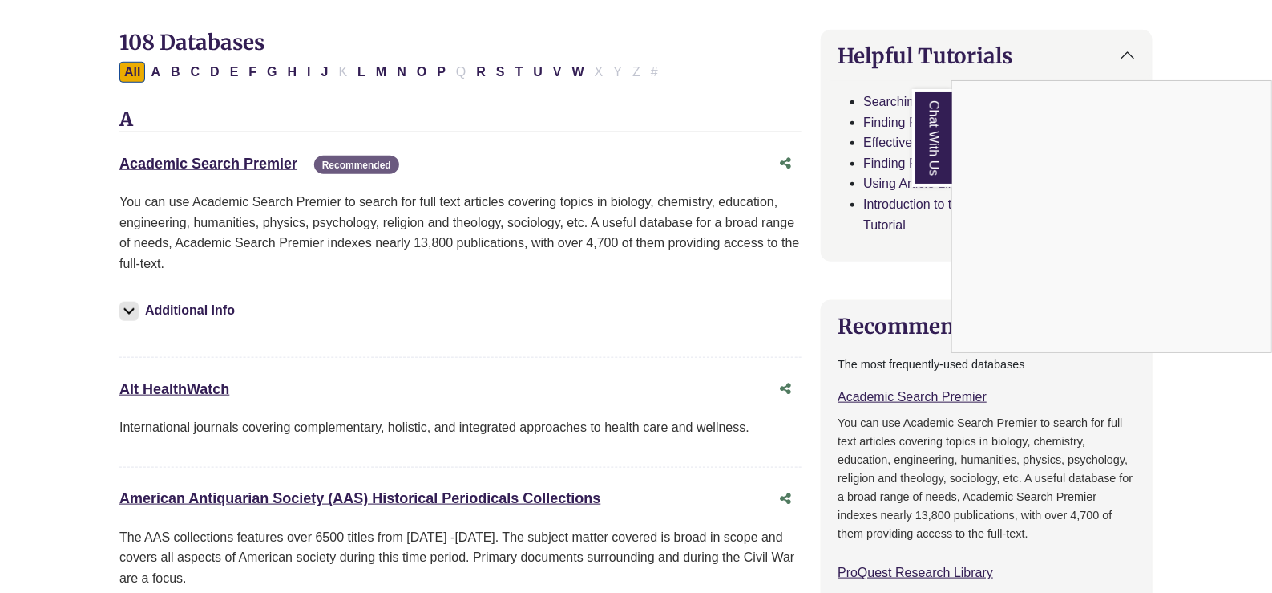
click at [207, 378] on div "Chat With Us" at bounding box center [636, 296] width 1272 height 593
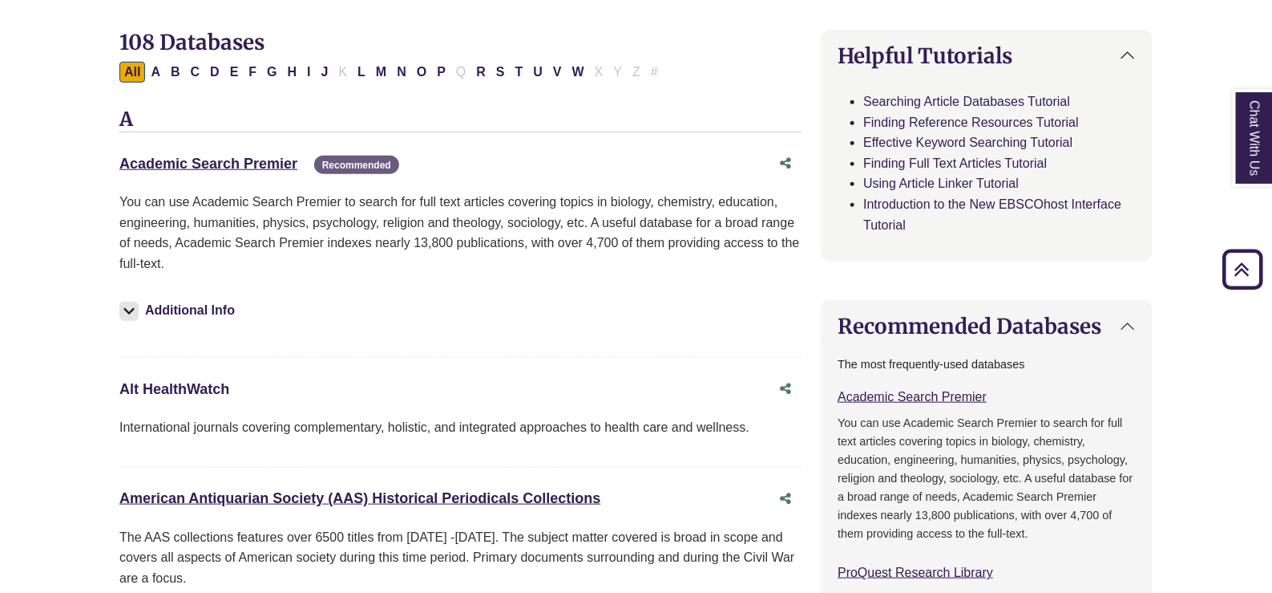
click at [209, 386] on link "Alt HealthWatch This link opens in a new window" at bounding box center [174, 389] width 110 height 16
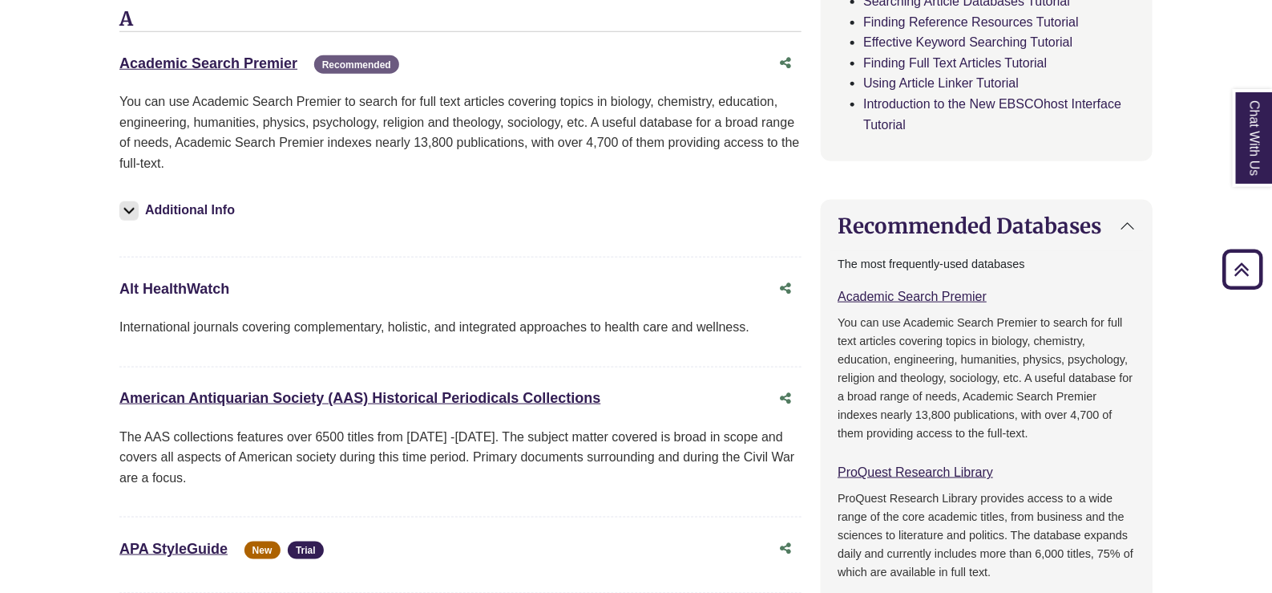
scroll to position [801, 0]
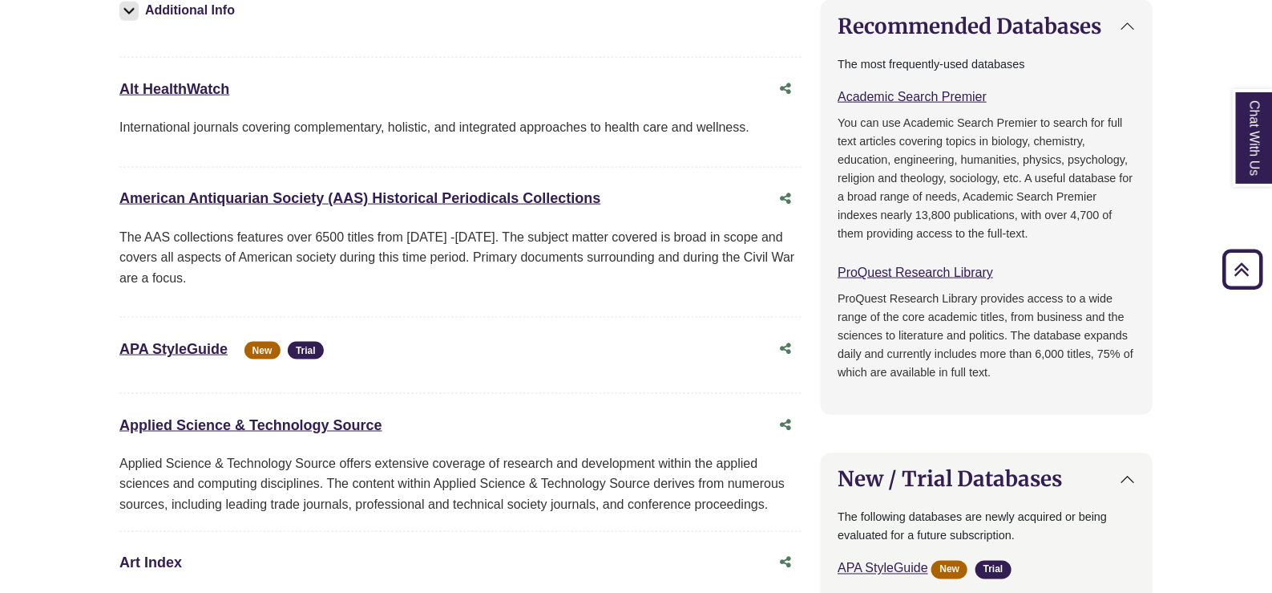
click at [160, 555] on link "Art Index This link opens in a new window" at bounding box center [150, 563] width 63 height 16
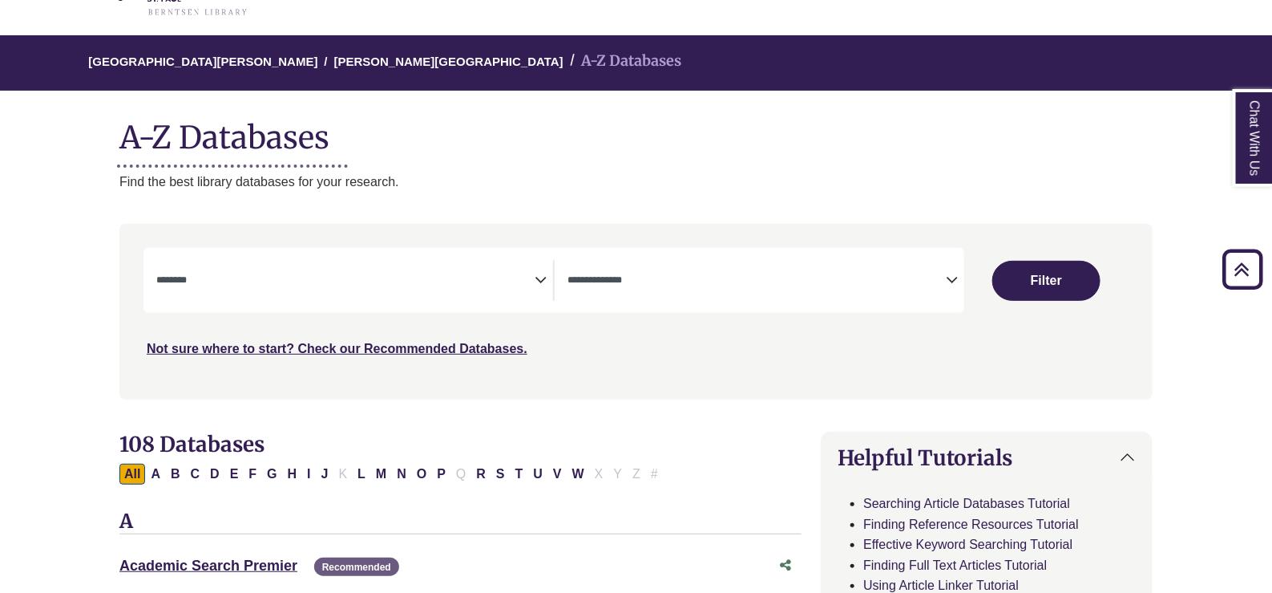
scroll to position [0, 0]
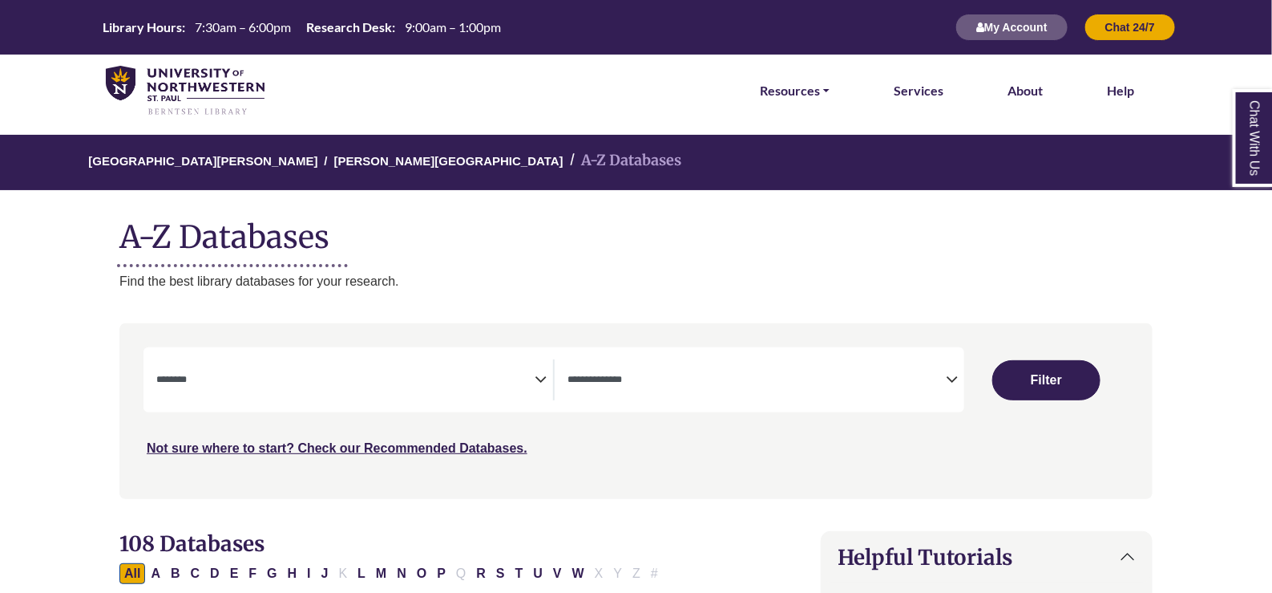
click at [185, 70] on img at bounding box center [185, 91] width 159 height 51
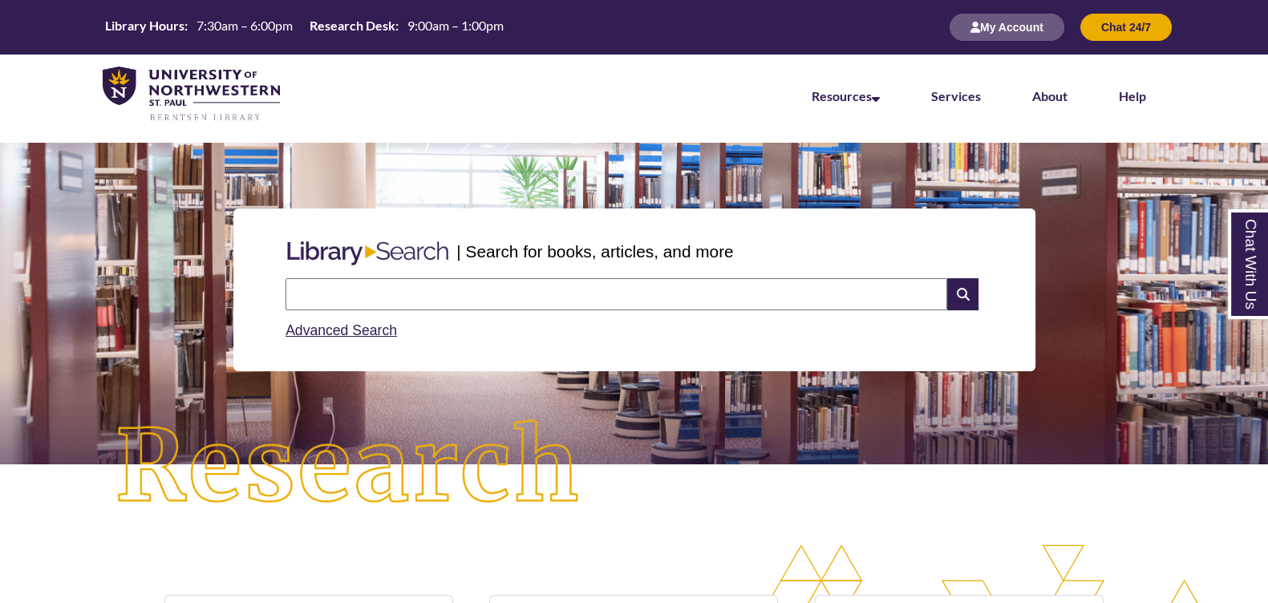
click at [478, 295] on input "text" at bounding box center [615, 294] width 661 height 32
type input "*"
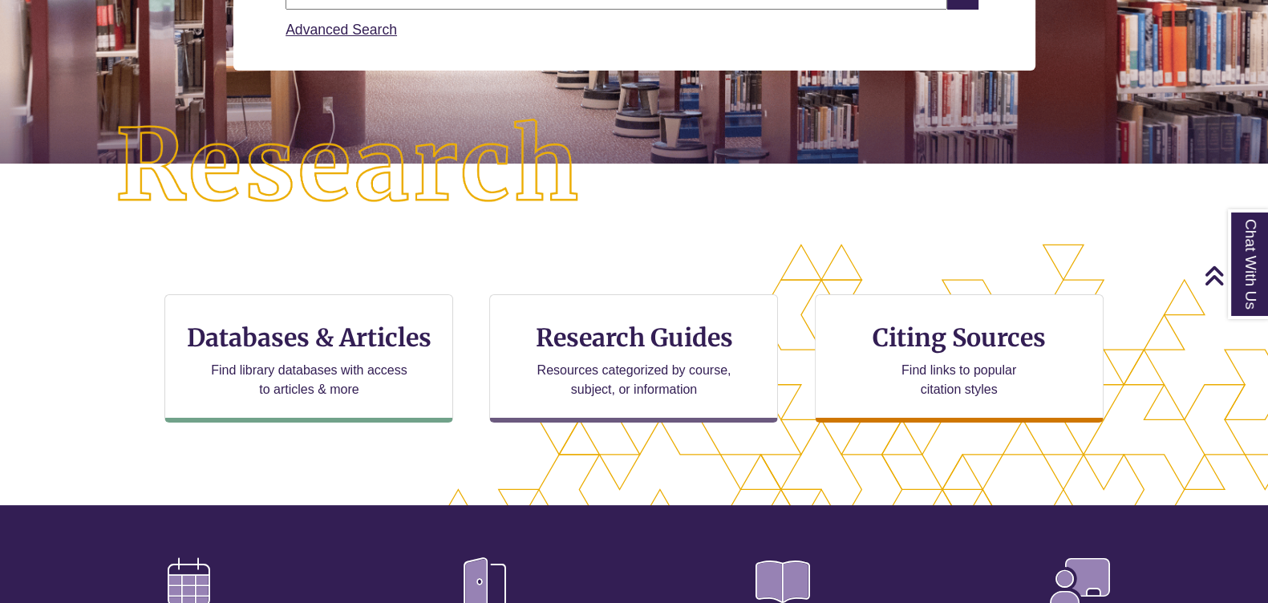
scroll to position [357, 1267]
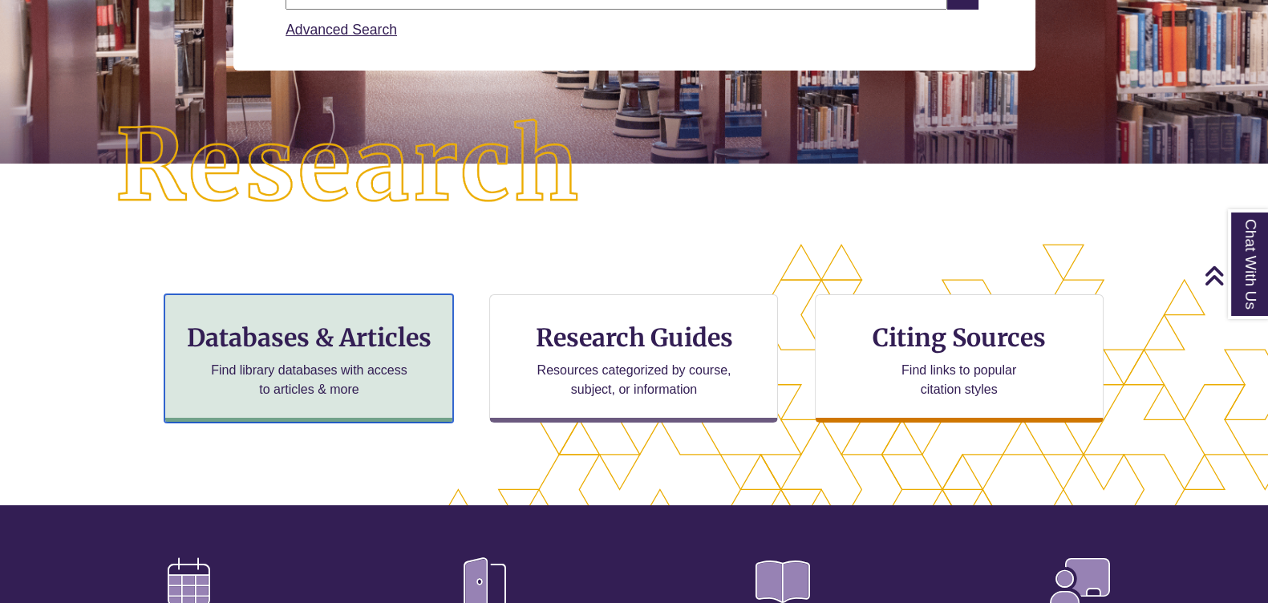
click at [354, 333] on h3 "Databases & Articles" at bounding box center [308, 337] width 261 height 30
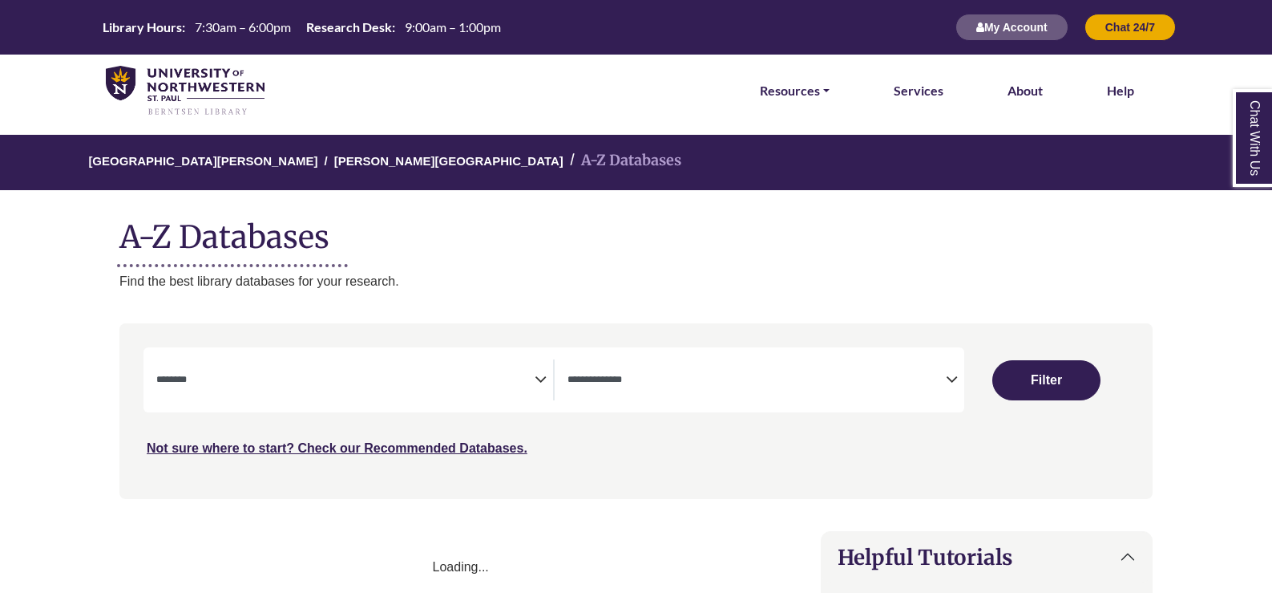
select select "Database Subject Filter"
select select "Database Types Filter"
select select "Database Subject Filter"
select select "Database Types Filter"
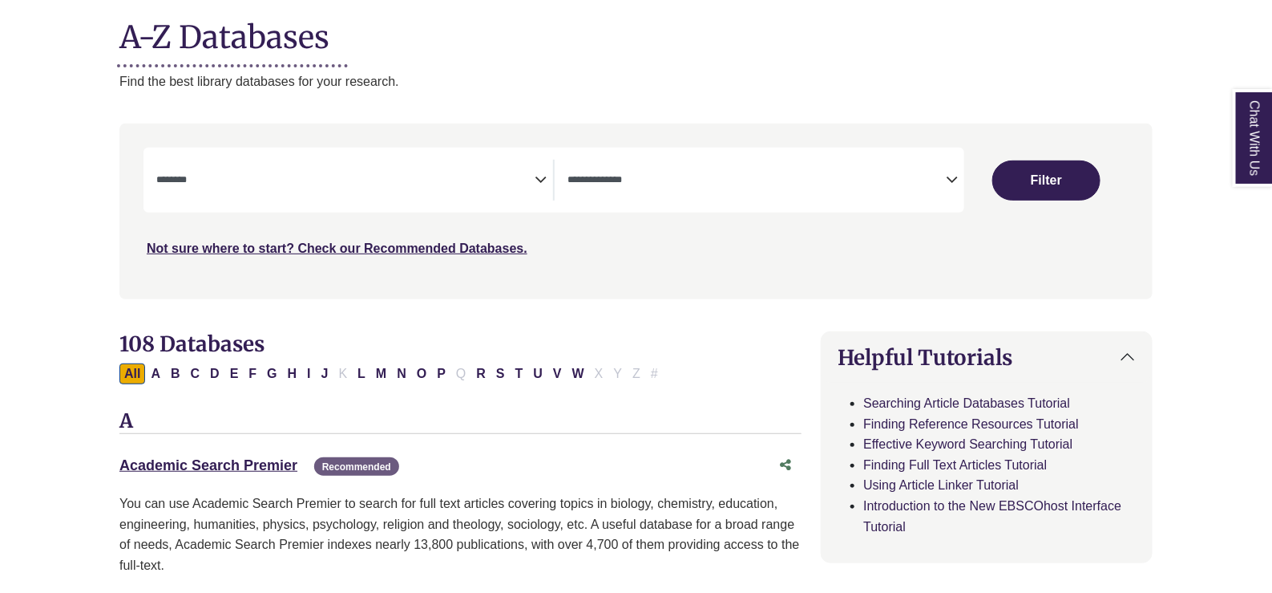
scroll to position [301, 0]
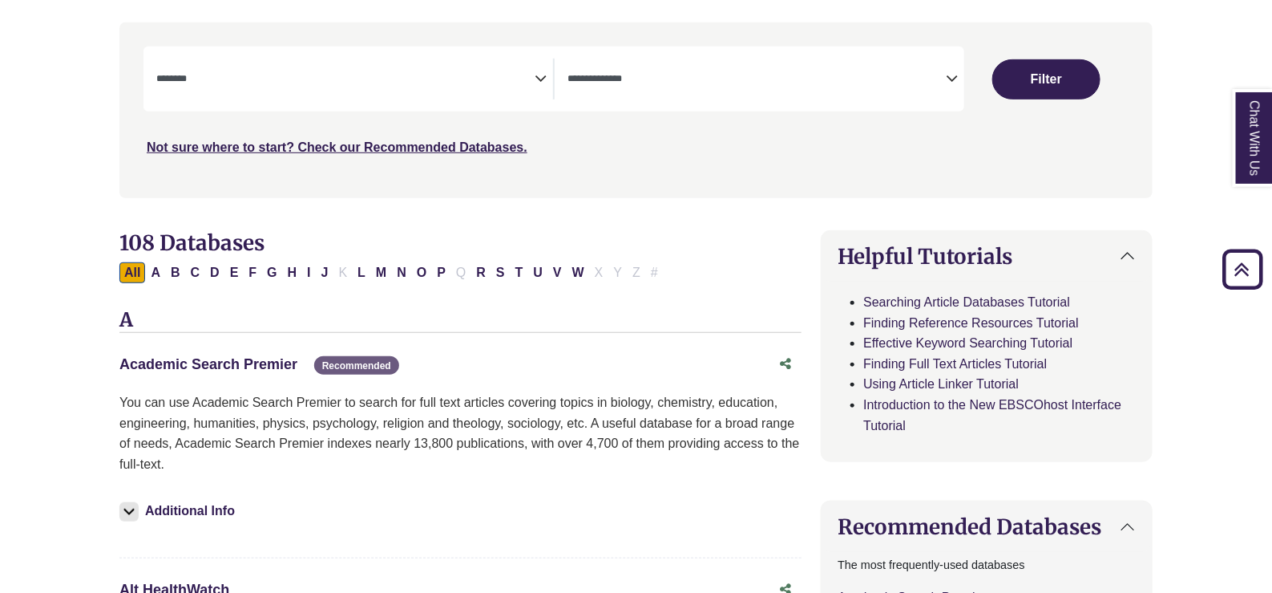
click at [247, 362] on link "Academic Search Premier This link opens in a new window" at bounding box center [208, 364] width 178 height 16
